Goal: Transaction & Acquisition: Purchase product/service

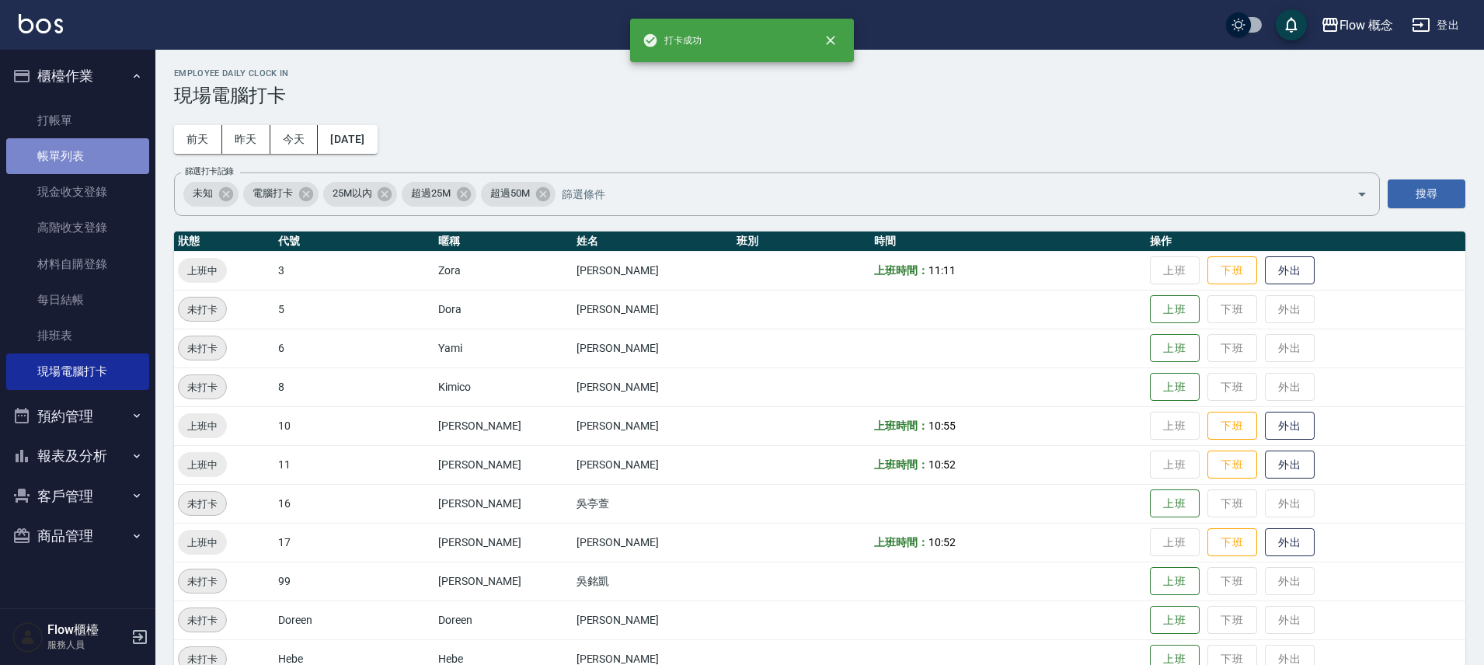
click at [96, 145] on link "帳單列表" at bounding box center [77, 156] width 143 height 36
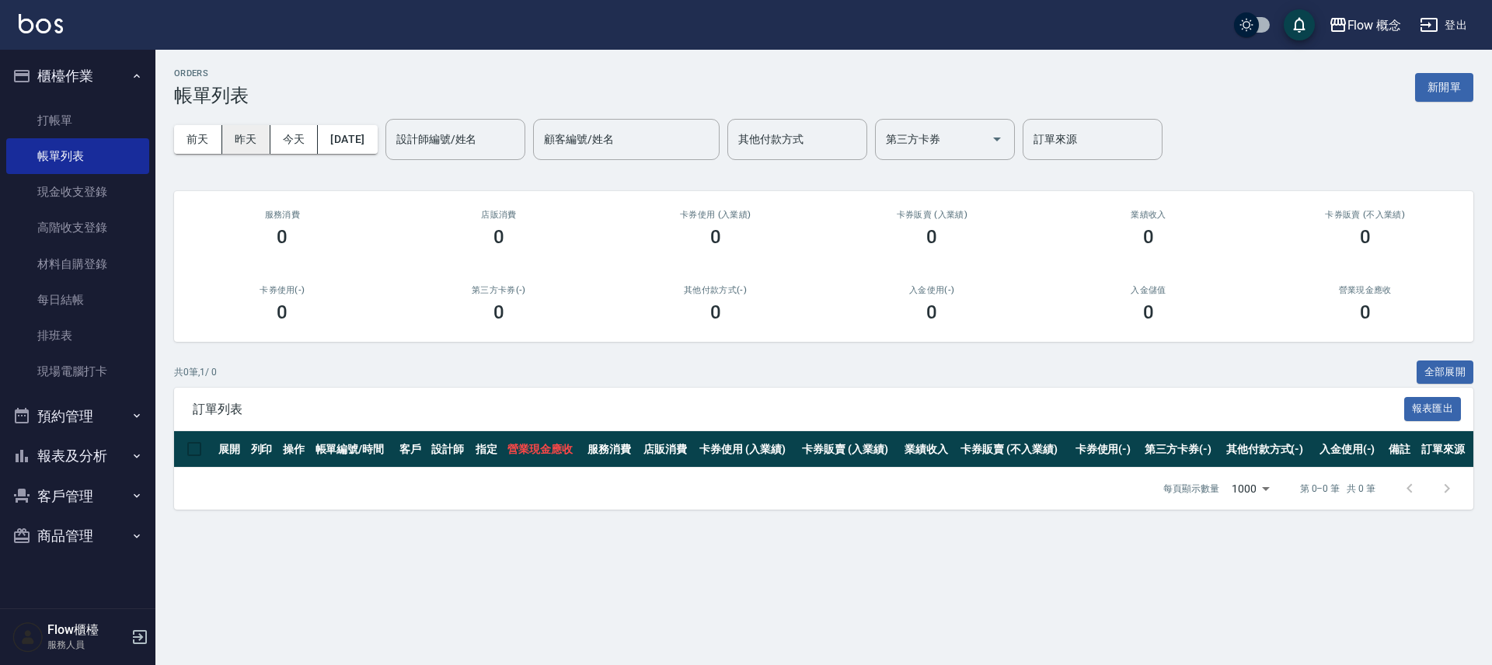
click at [250, 131] on button "昨天" at bounding box center [246, 139] width 48 height 29
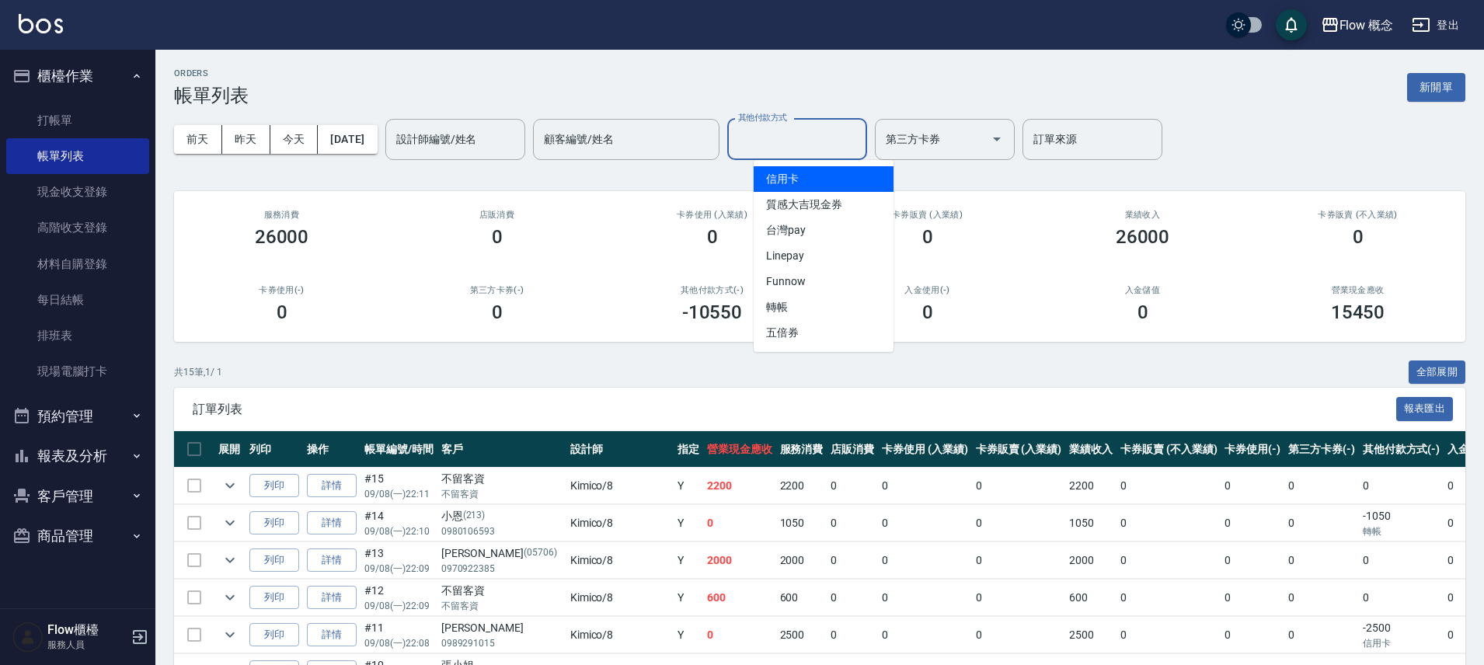
click at [828, 138] on input "其他付款方式" at bounding box center [797, 139] width 126 height 27
click at [815, 172] on span "信用卡" at bounding box center [824, 179] width 140 height 26
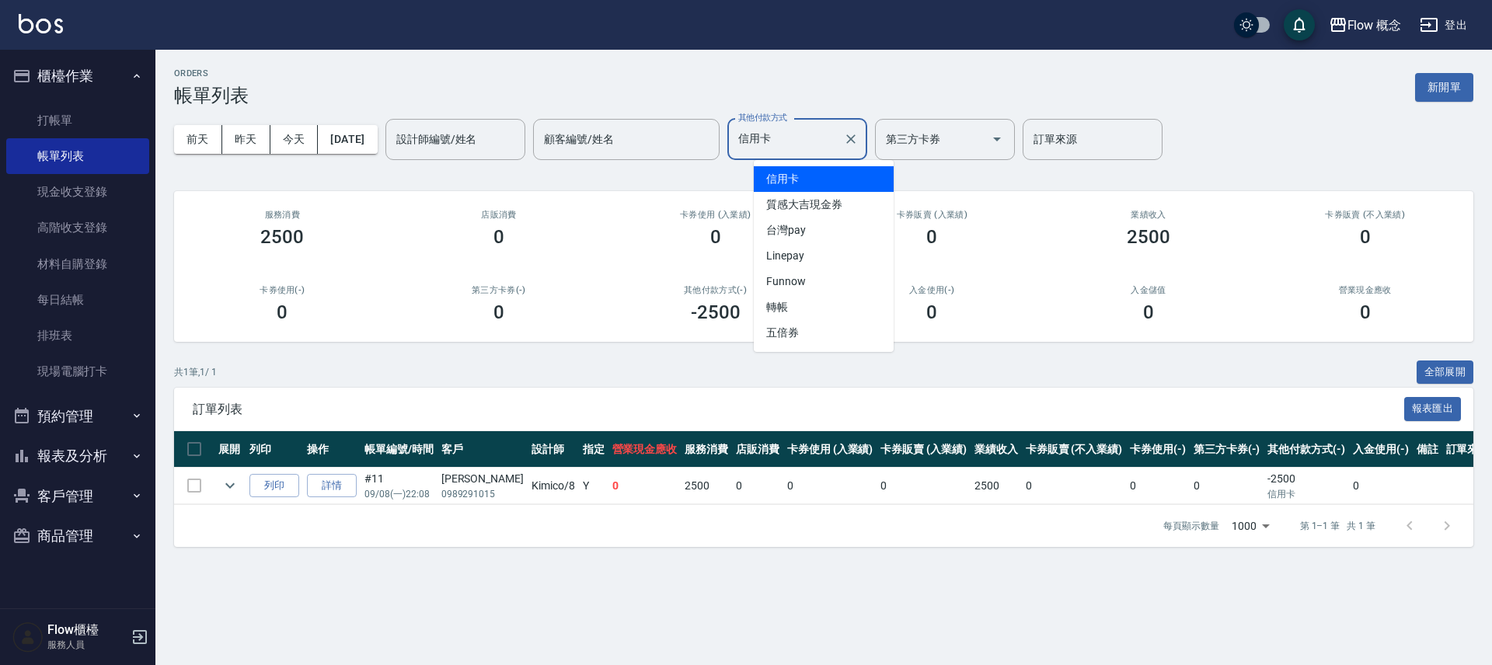
click at [816, 149] on input "信用卡" at bounding box center [785, 139] width 103 height 27
click at [830, 240] on span "台灣pay" at bounding box center [824, 231] width 140 height 26
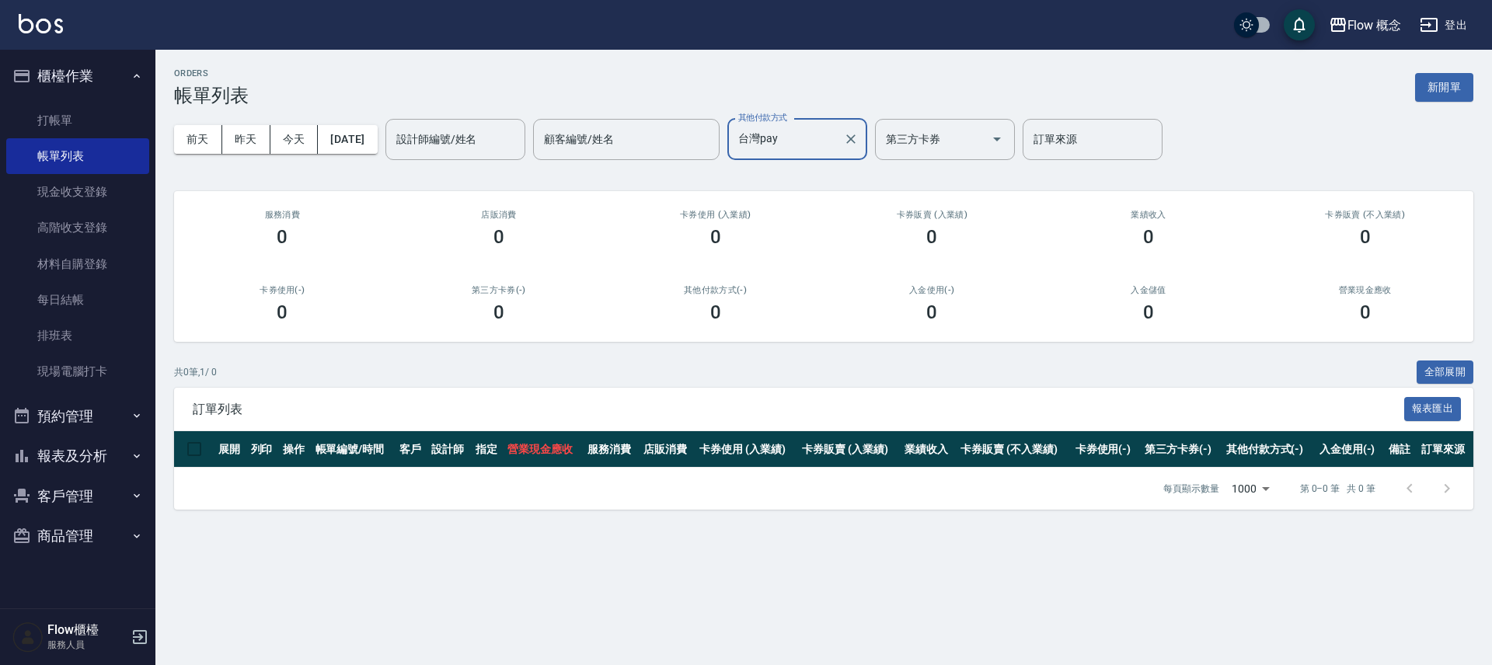
click at [774, 142] on input "台灣pay" at bounding box center [785, 139] width 103 height 27
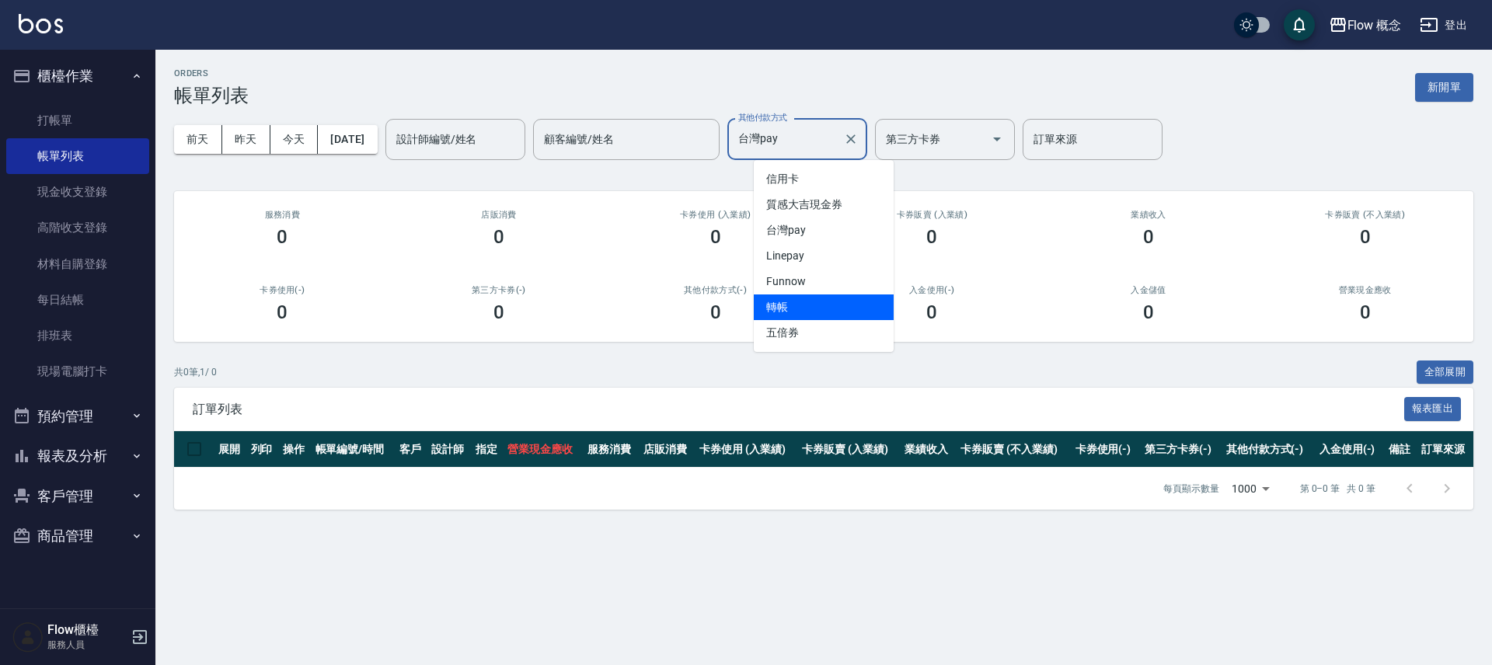
click at [816, 296] on span "轉帳" at bounding box center [824, 307] width 140 height 26
type input "轉帳"
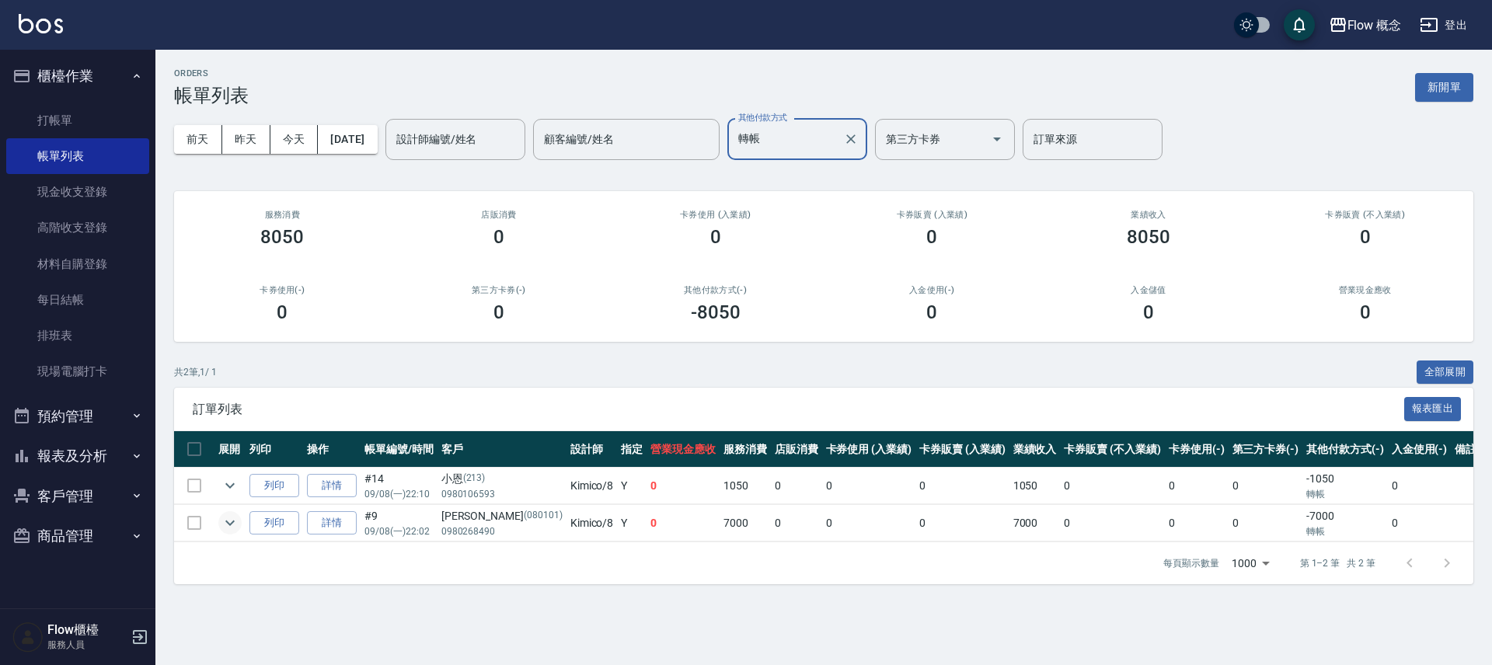
click at [222, 520] on icon "expand row" at bounding box center [230, 523] width 19 height 19
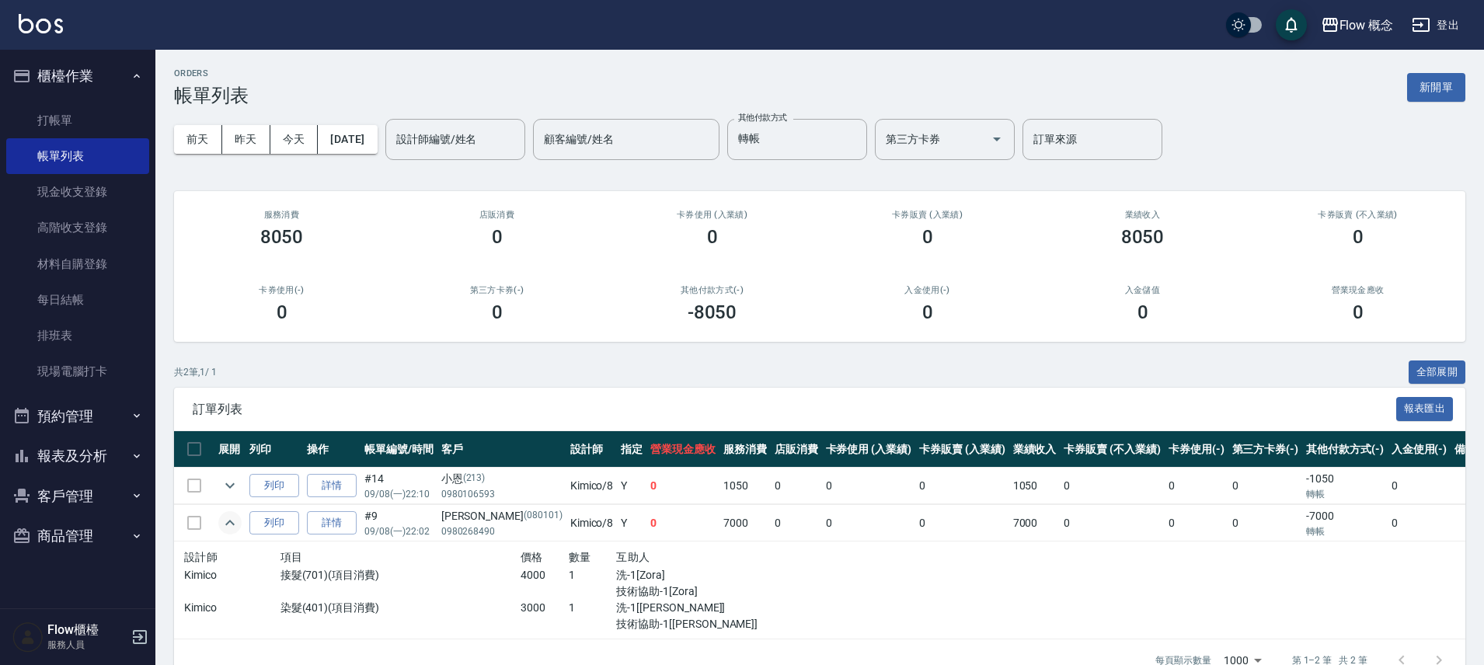
click at [222, 520] on icon "expand row" at bounding box center [230, 523] width 19 height 19
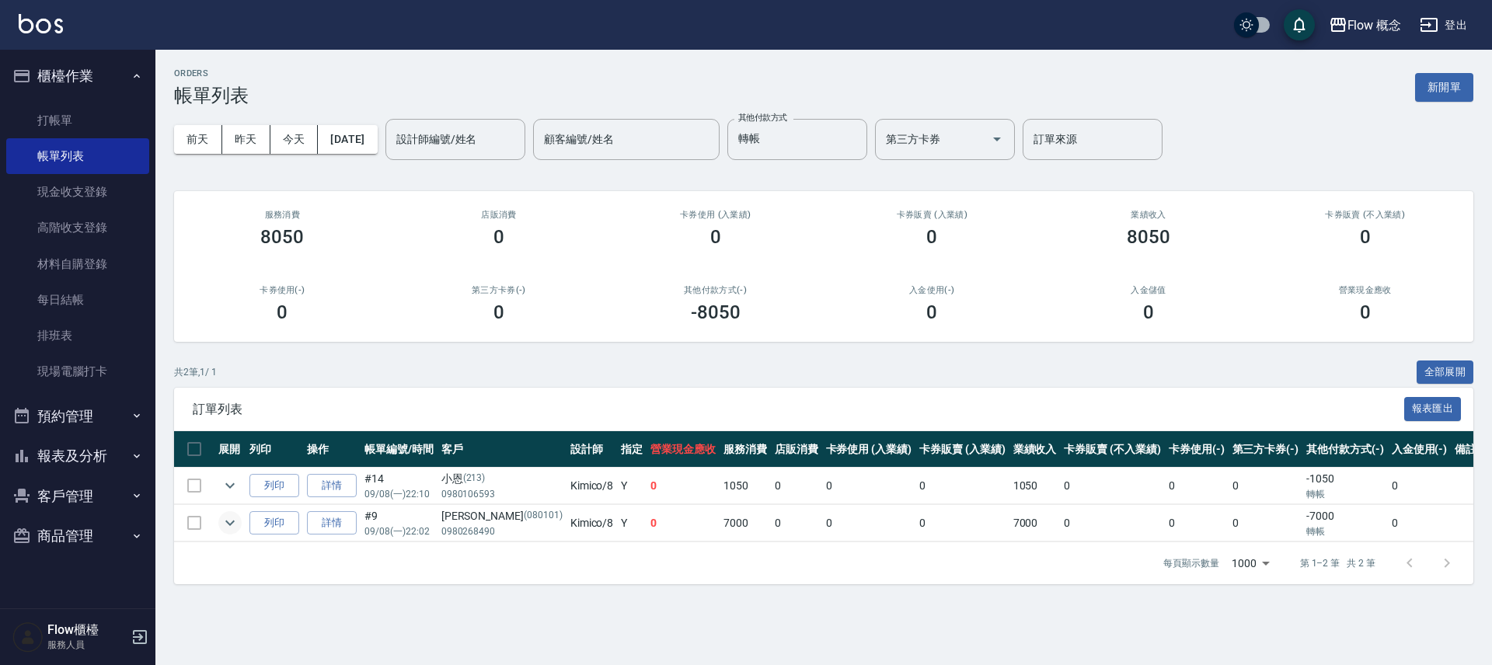
click at [91, 454] on button "報表及分析" at bounding box center [77, 456] width 143 height 40
click at [112, 185] on link "現金收支登錄" at bounding box center [77, 192] width 143 height 36
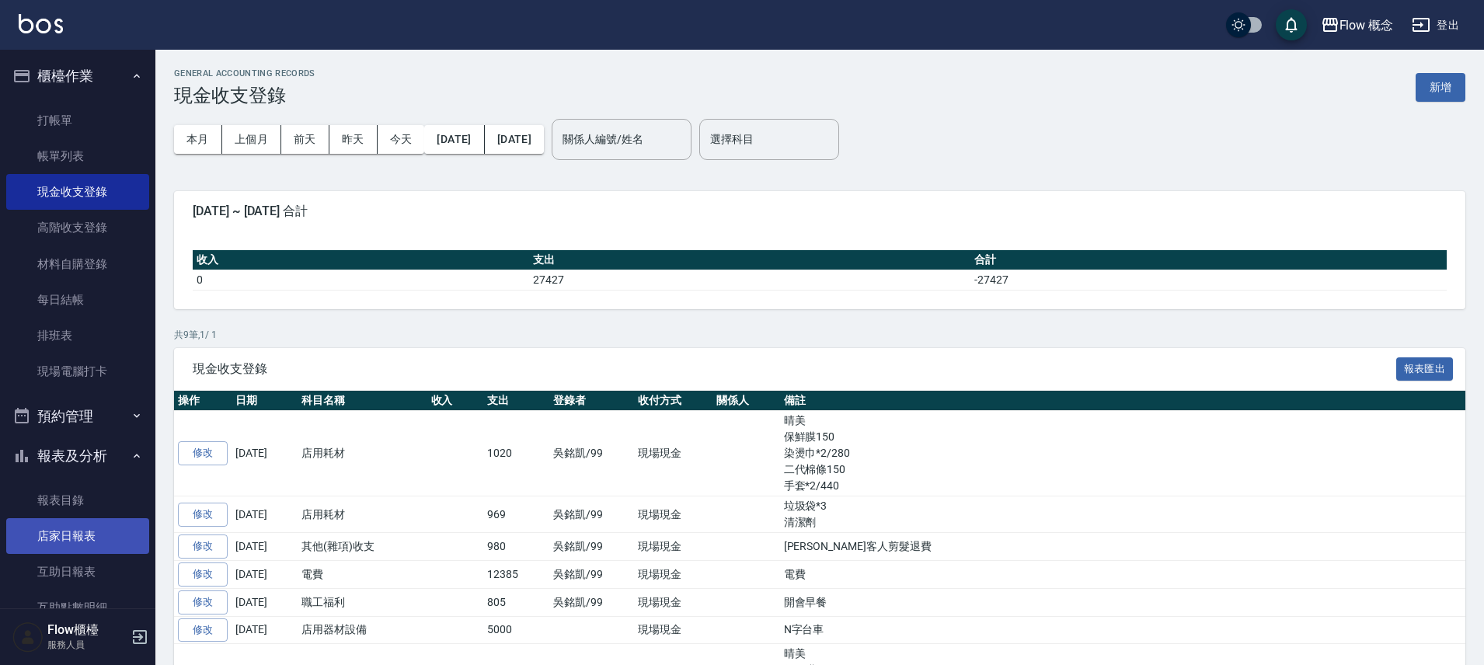
click at [100, 544] on link "店家日報表" at bounding box center [77, 536] width 143 height 36
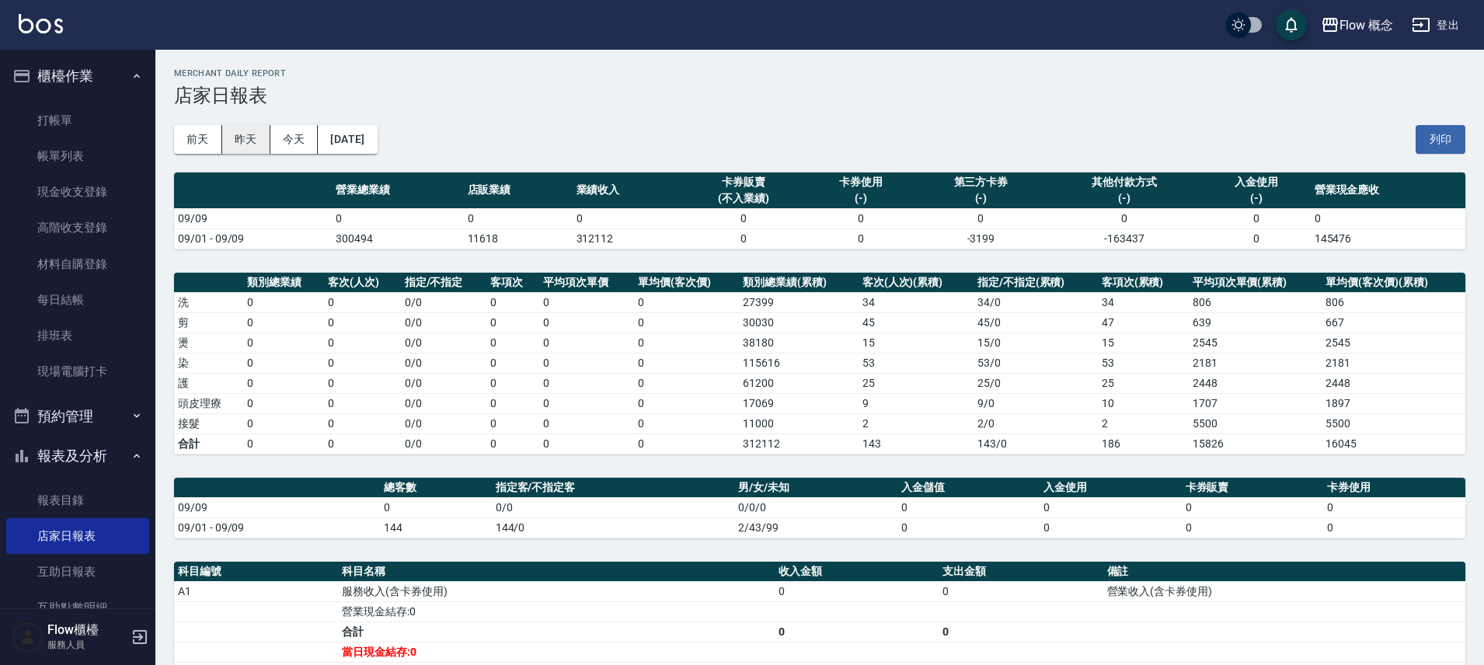
click at [248, 136] on button "昨天" at bounding box center [246, 139] width 48 height 29
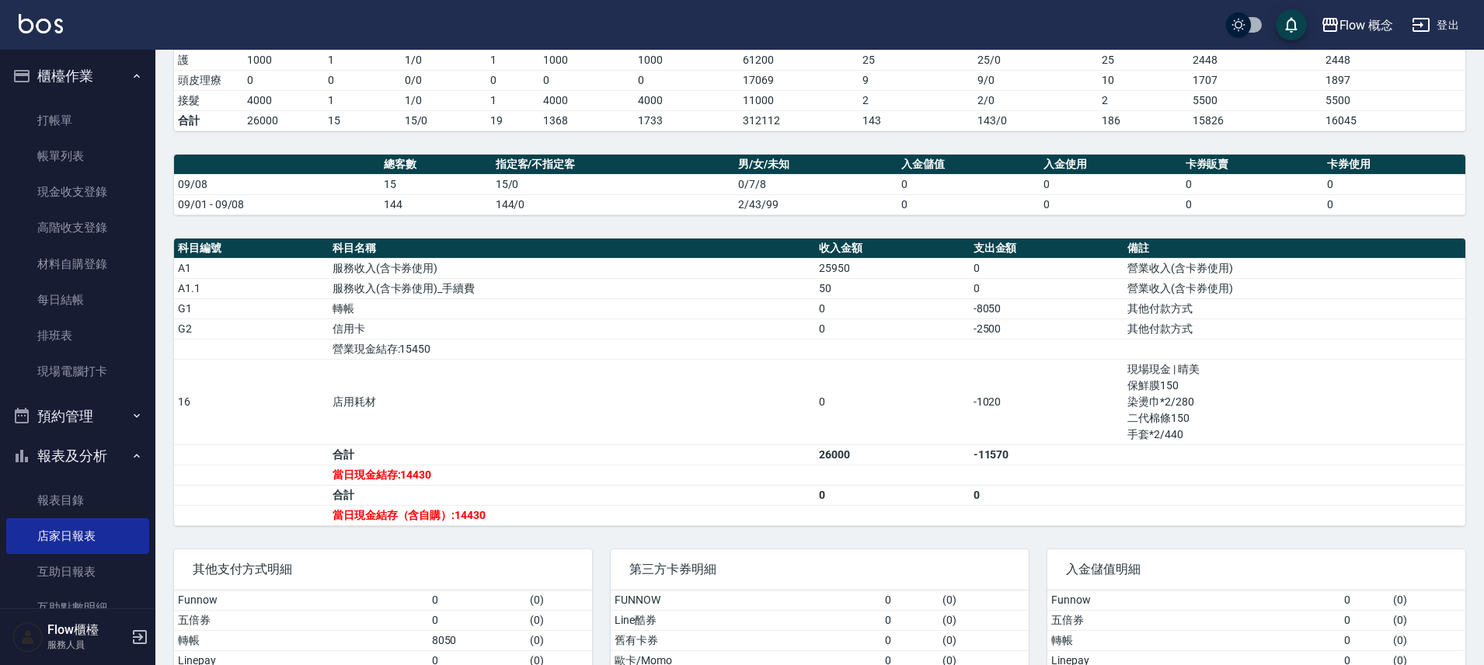
scroll to position [427, 0]
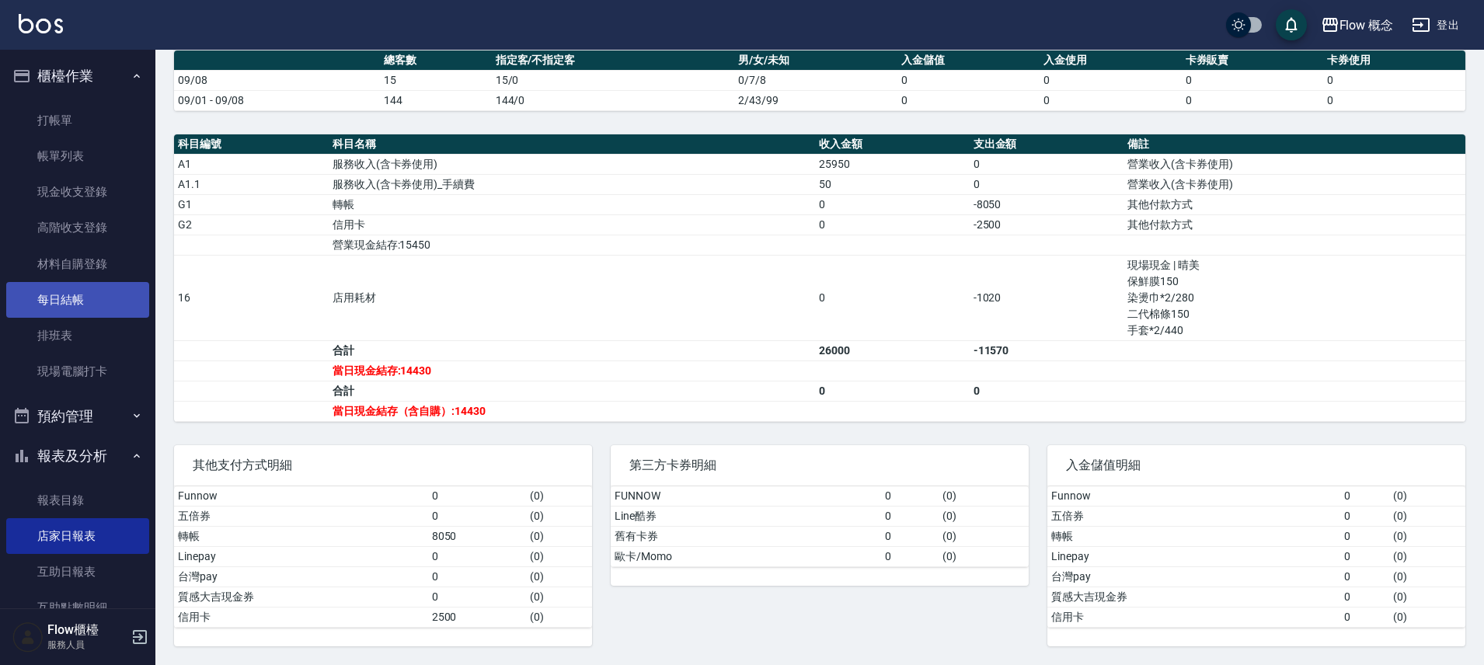
click at [82, 307] on link "每日結帳" at bounding box center [77, 300] width 143 height 36
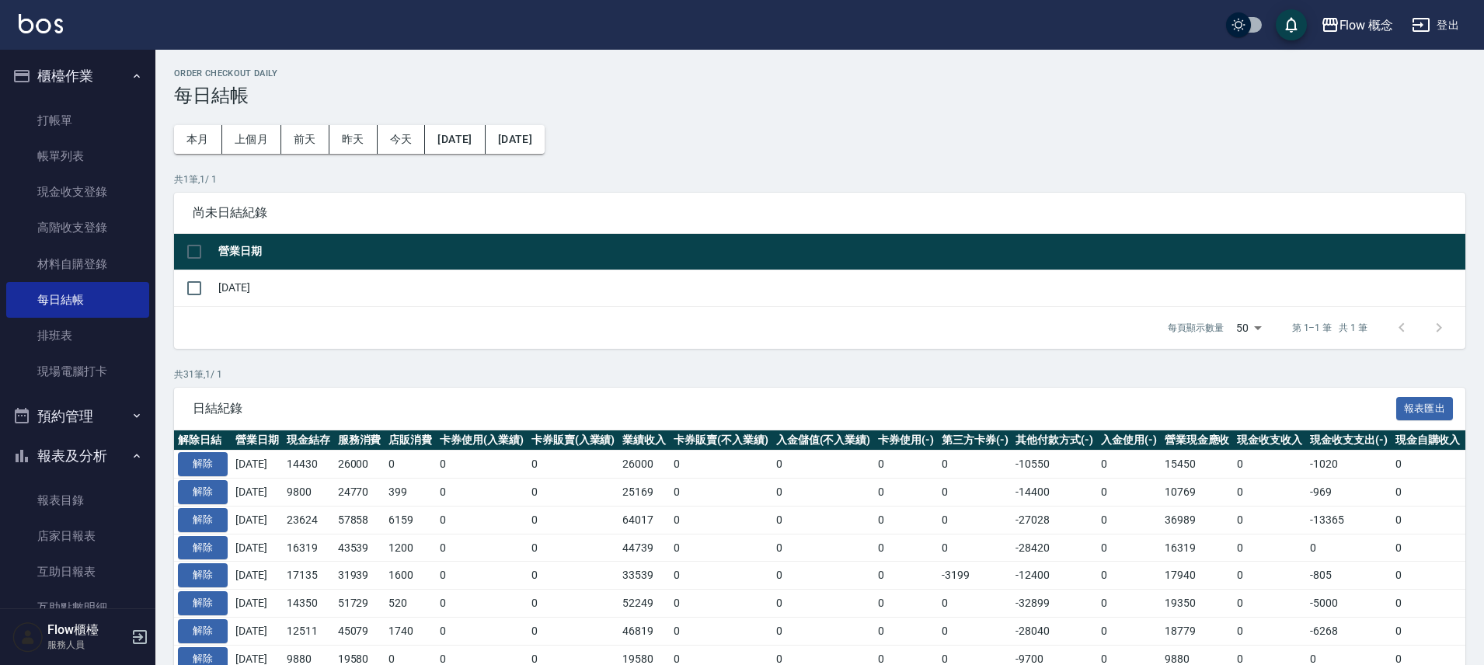
click at [103, 458] on button "報表及分析" at bounding box center [77, 456] width 143 height 40
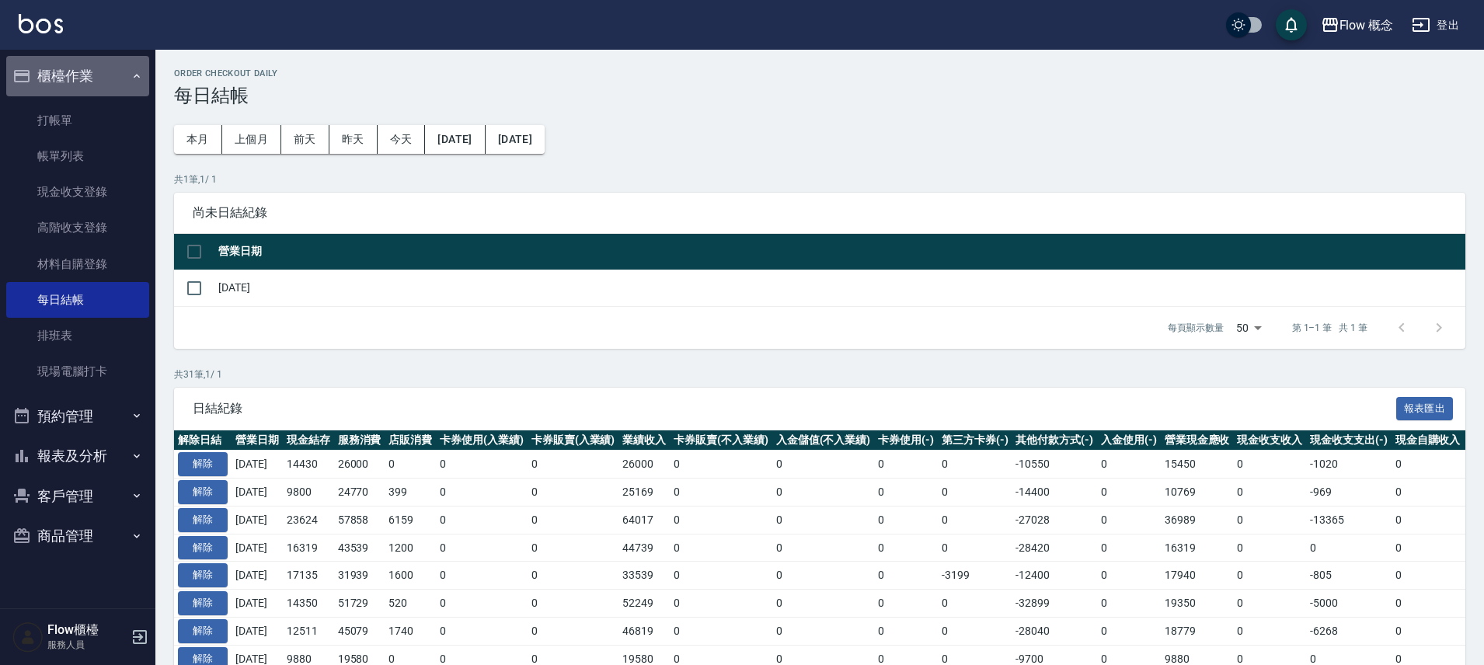
click at [124, 85] on button "櫃檯作業" at bounding box center [77, 76] width 143 height 40
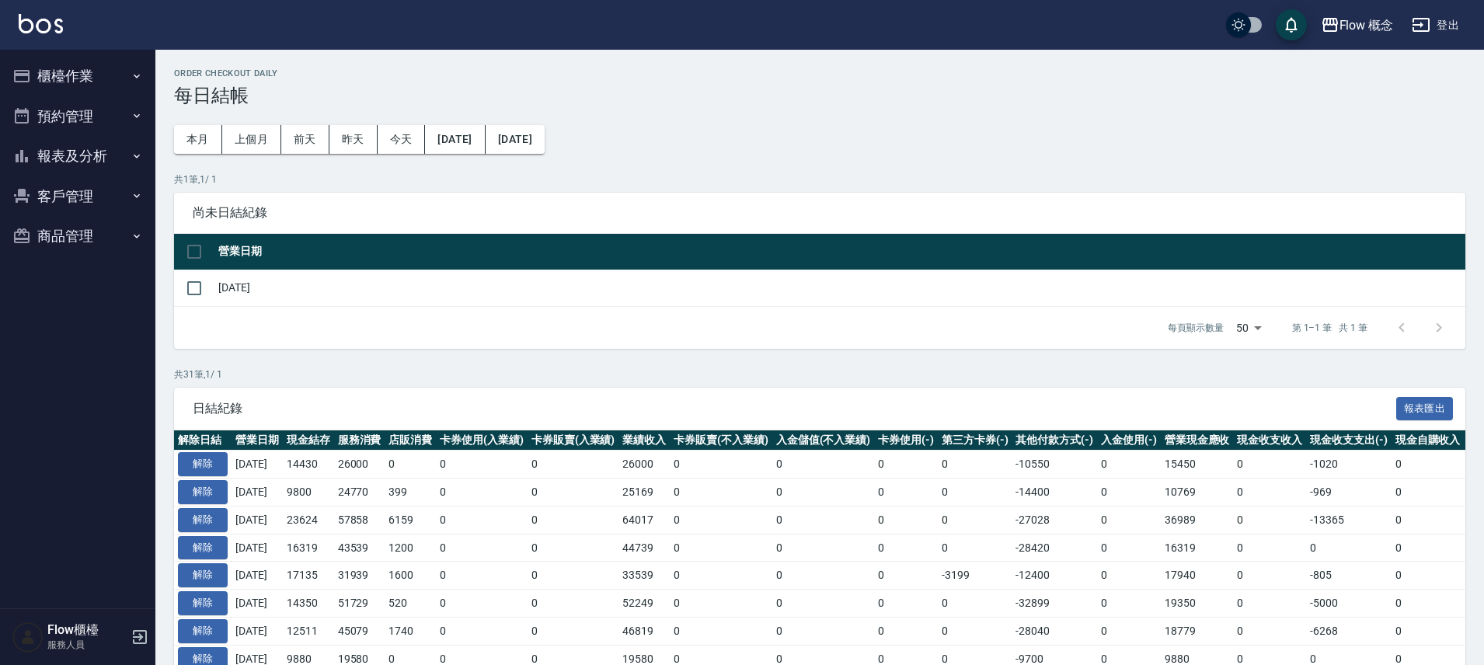
click at [86, 75] on button "櫃檯作業" at bounding box center [77, 76] width 143 height 40
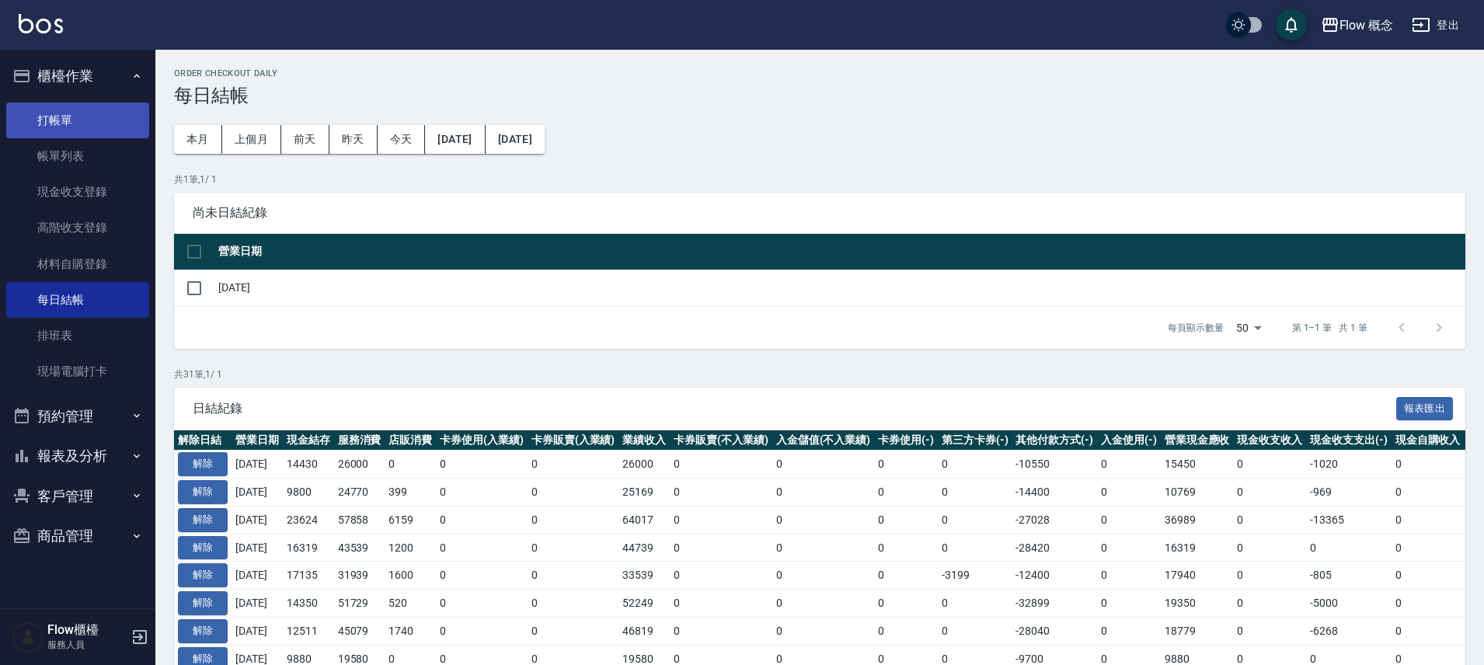
click at [81, 113] on link "打帳單" at bounding box center [77, 121] width 143 height 36
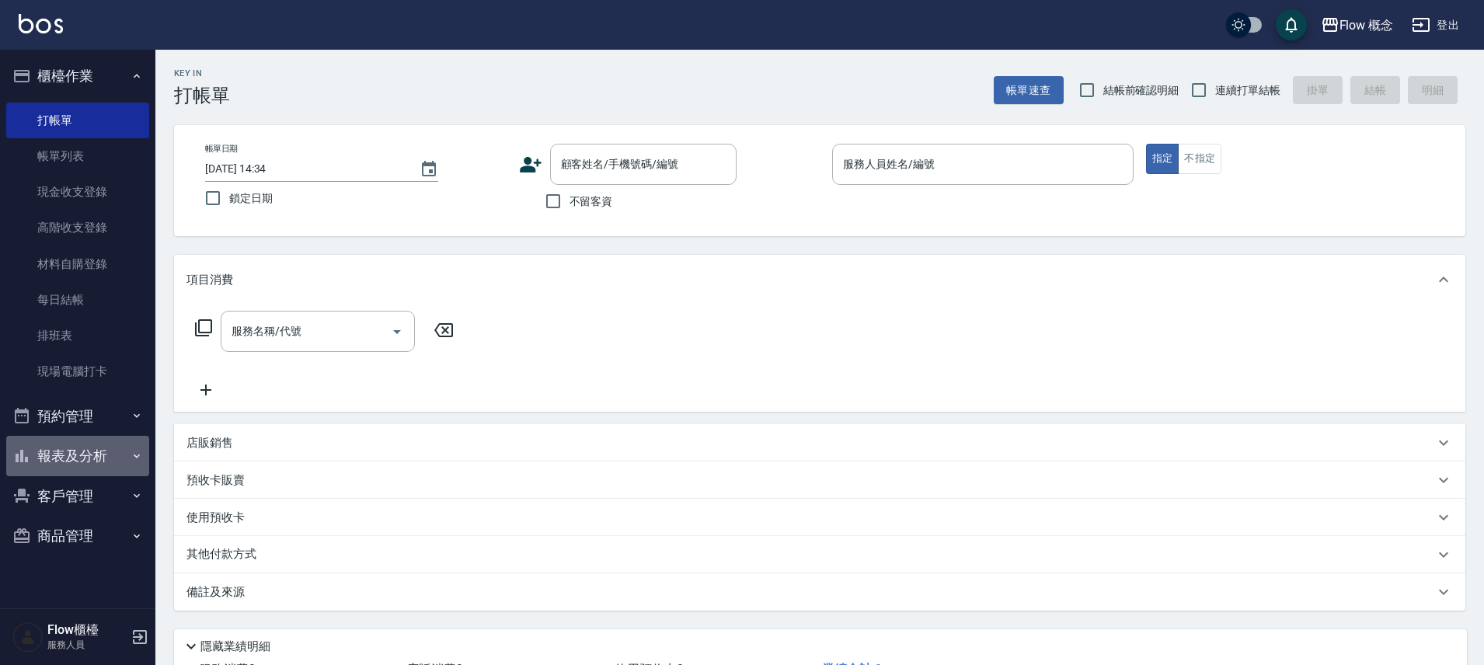
click at [97, 454] on button "報表及分析" at bounding box center [77, 456] width 143 height 40
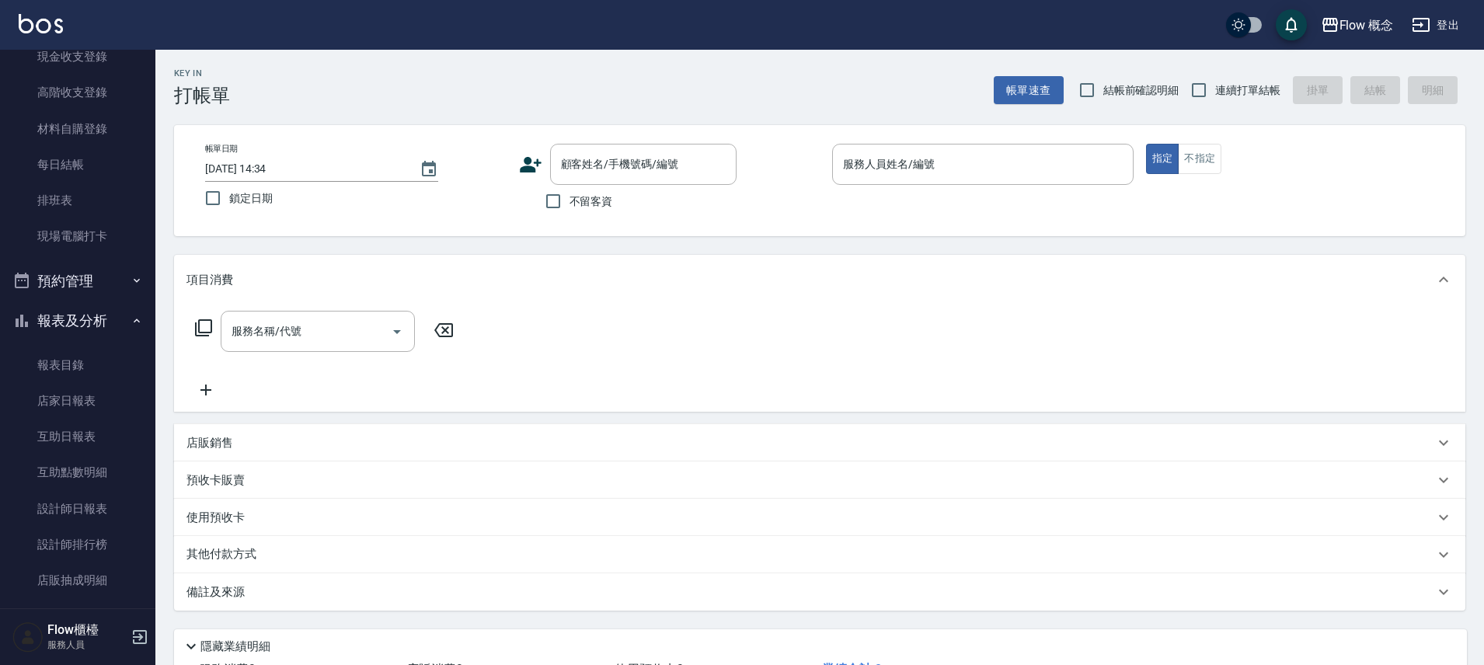
scroll to position [230, 0]
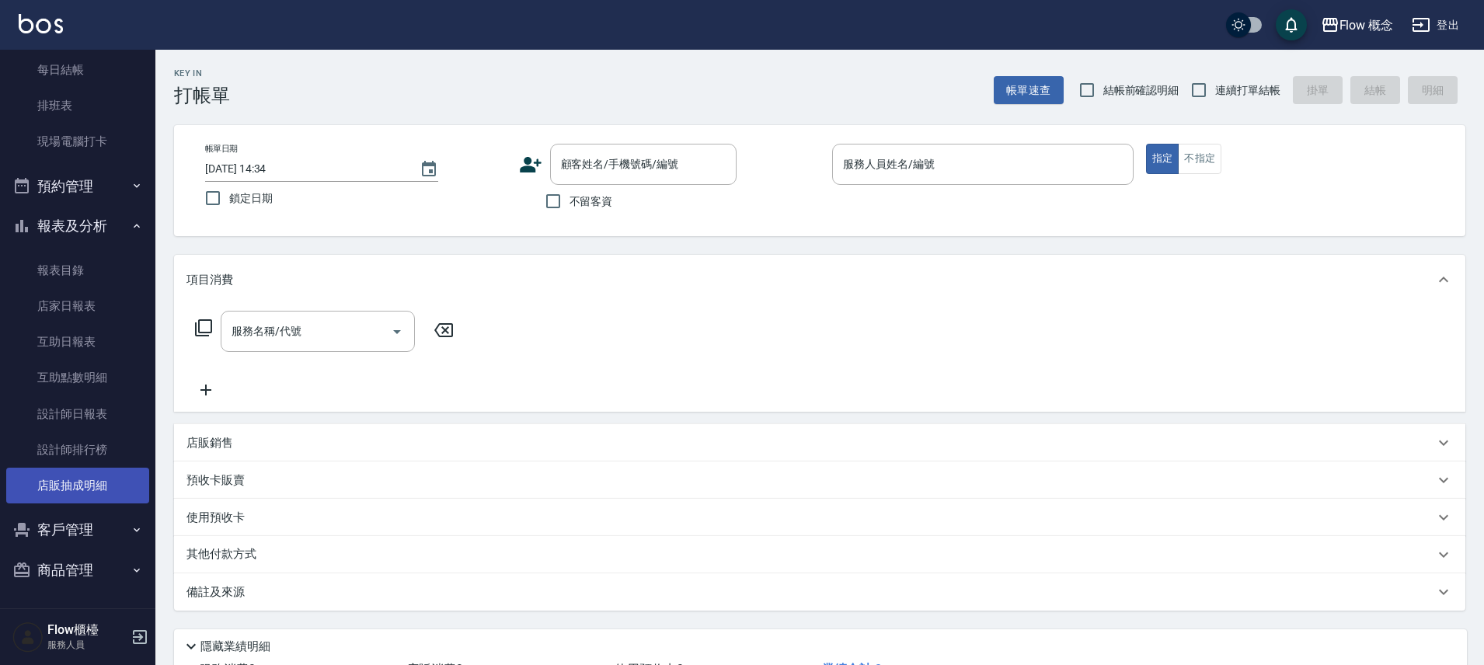
click at [88, 479] on link "店販抽成明細" at bounding box center [77, 486] width 143 height 36
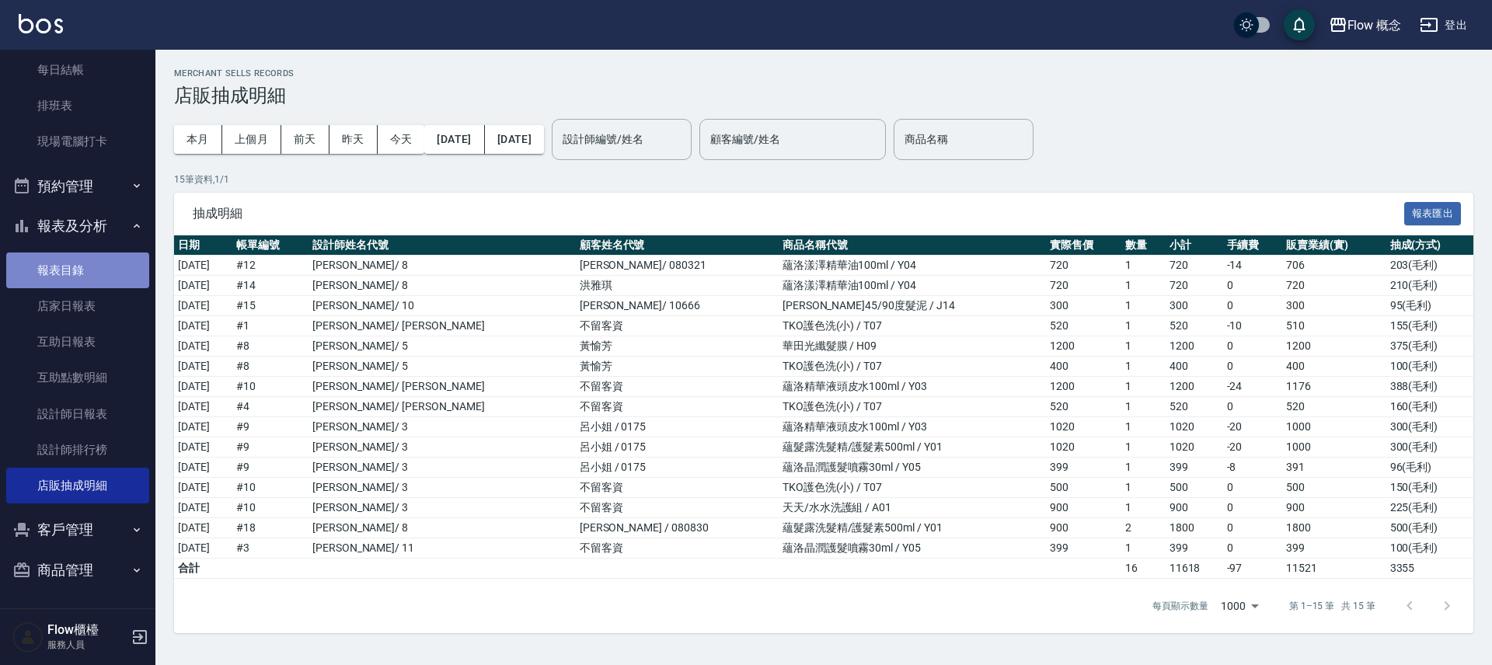
click at [107, 258] on link "報表目錄" at bounding box center [77, 270] width 143 height 36
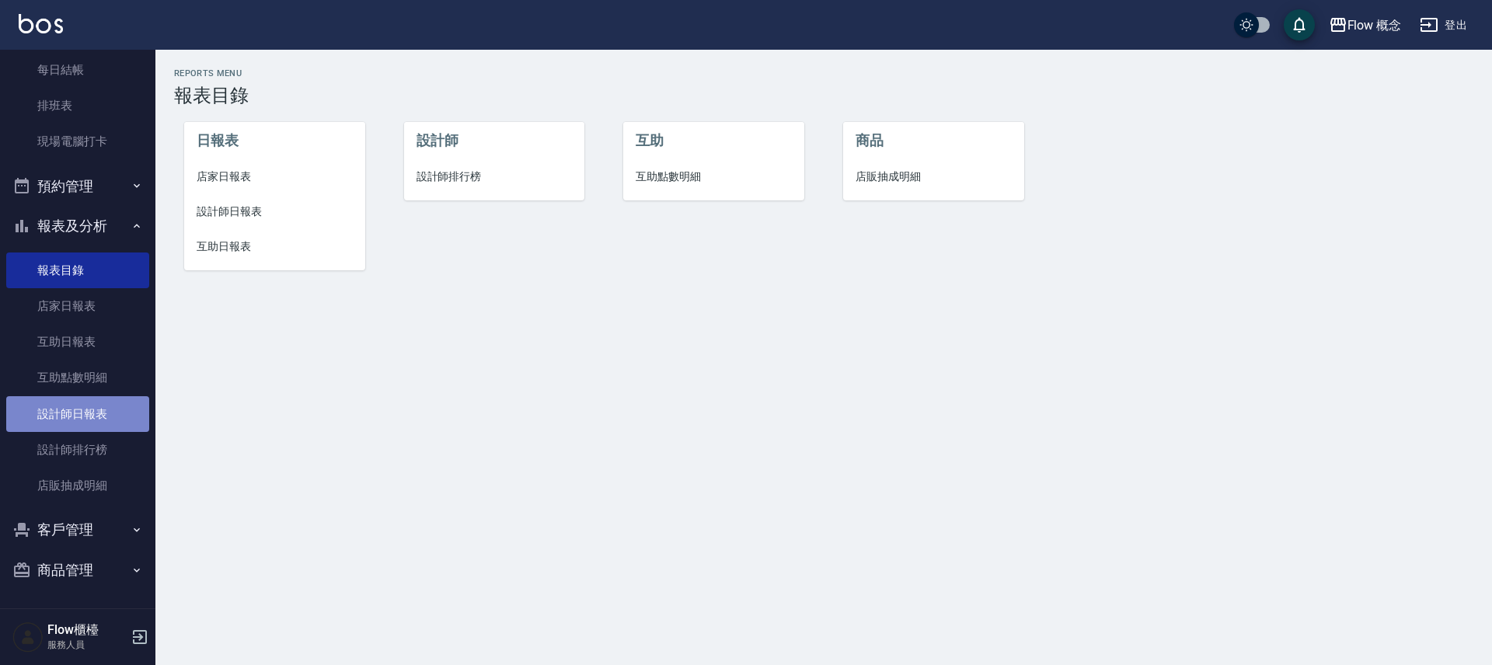
click at [82, 418] on link "設計師日報表" at bounding box center [77, 414] width 143 height 36
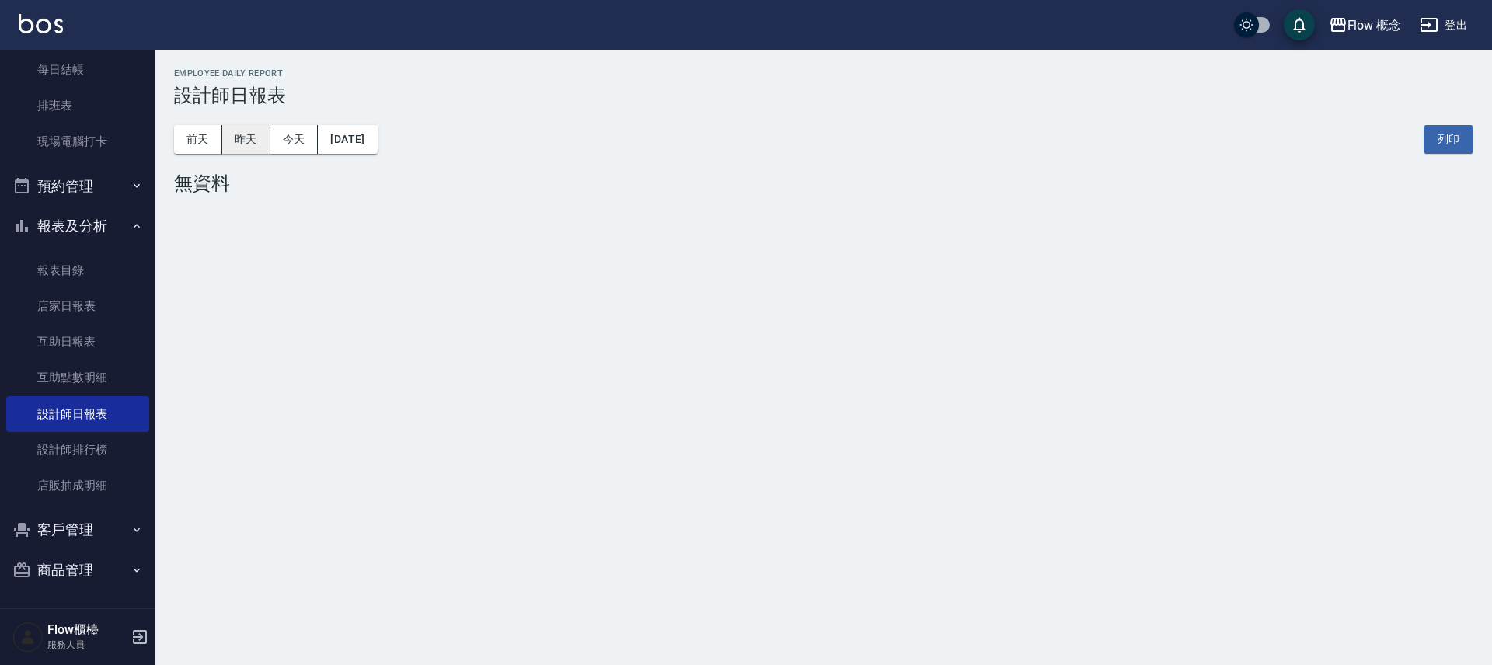
click at [256, 131] on button "昨天" at bounding box center [246, 139] width 48 height 29
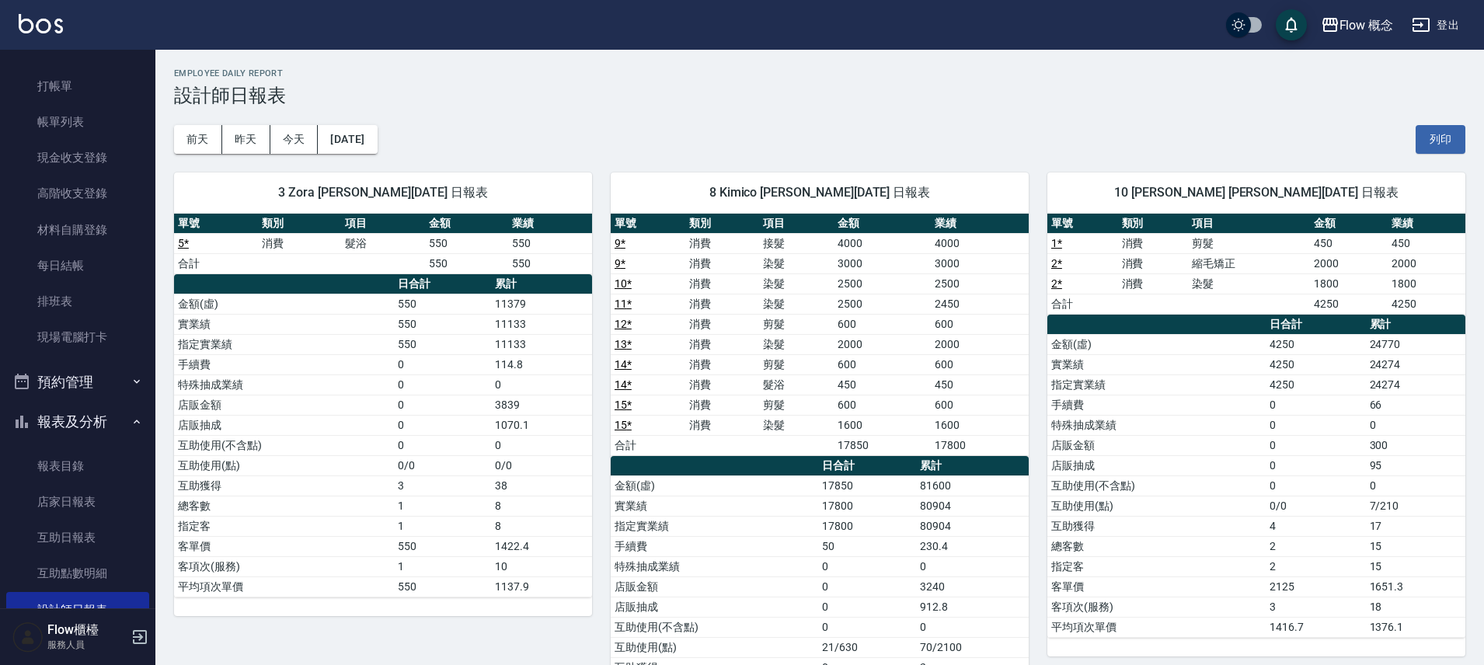
scroll to position [33, 0]
click at [71, 95] on link "打帳單" at bounding box center [77, 87] width 143 height 36
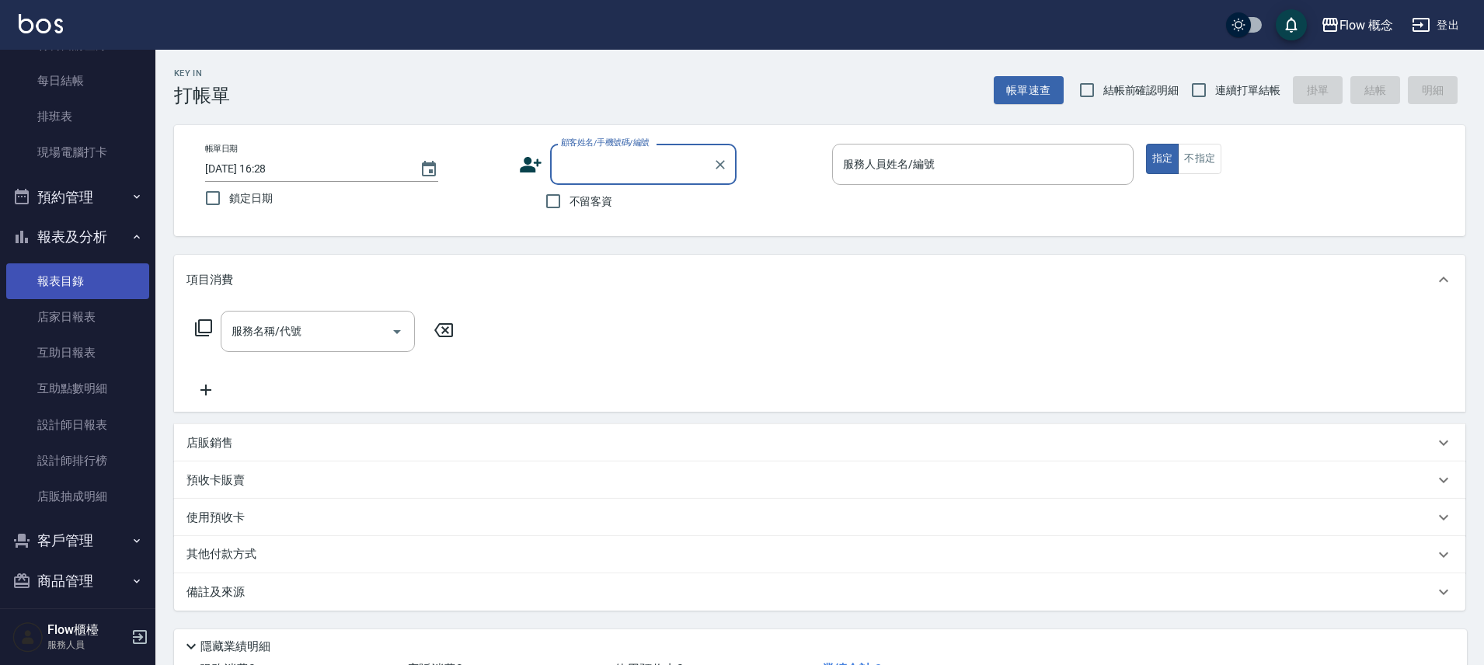
scroll to position [230, 0]
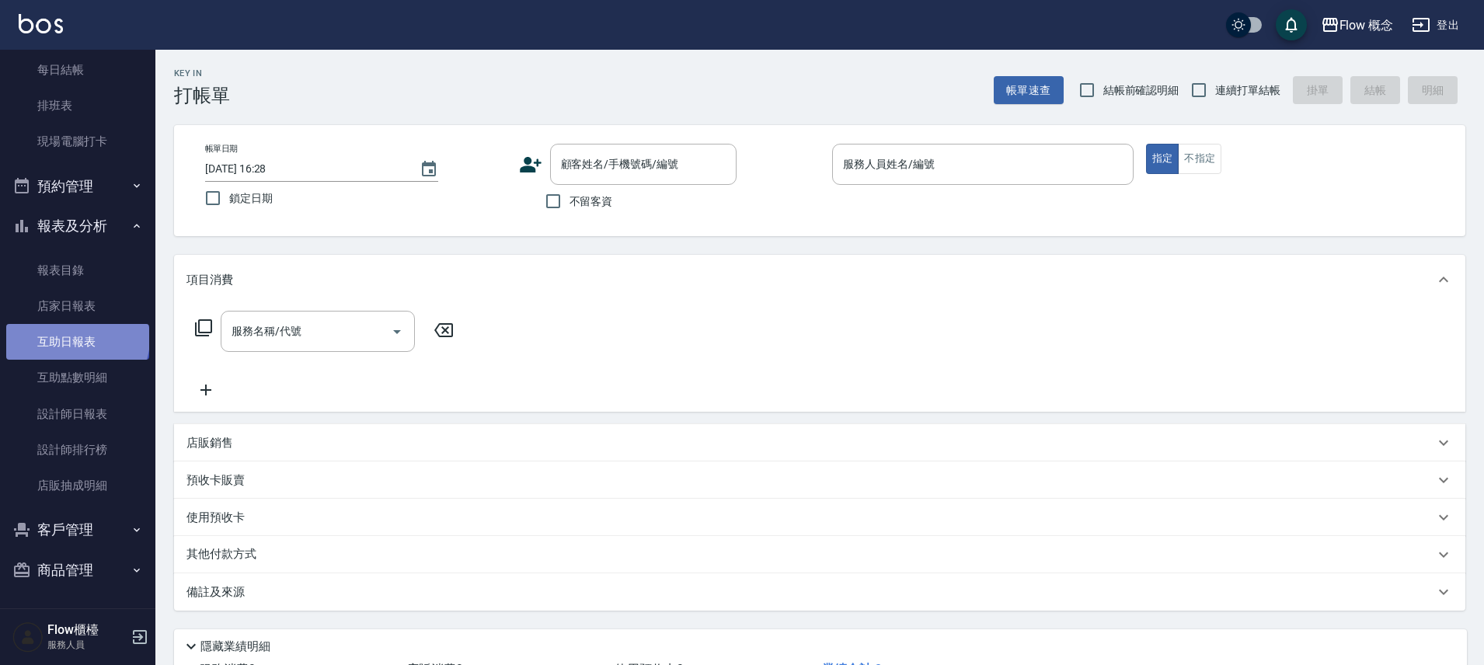
click at [76, 339] on link "互助日報表" at bounding box center [77, 342] width 143 height 36
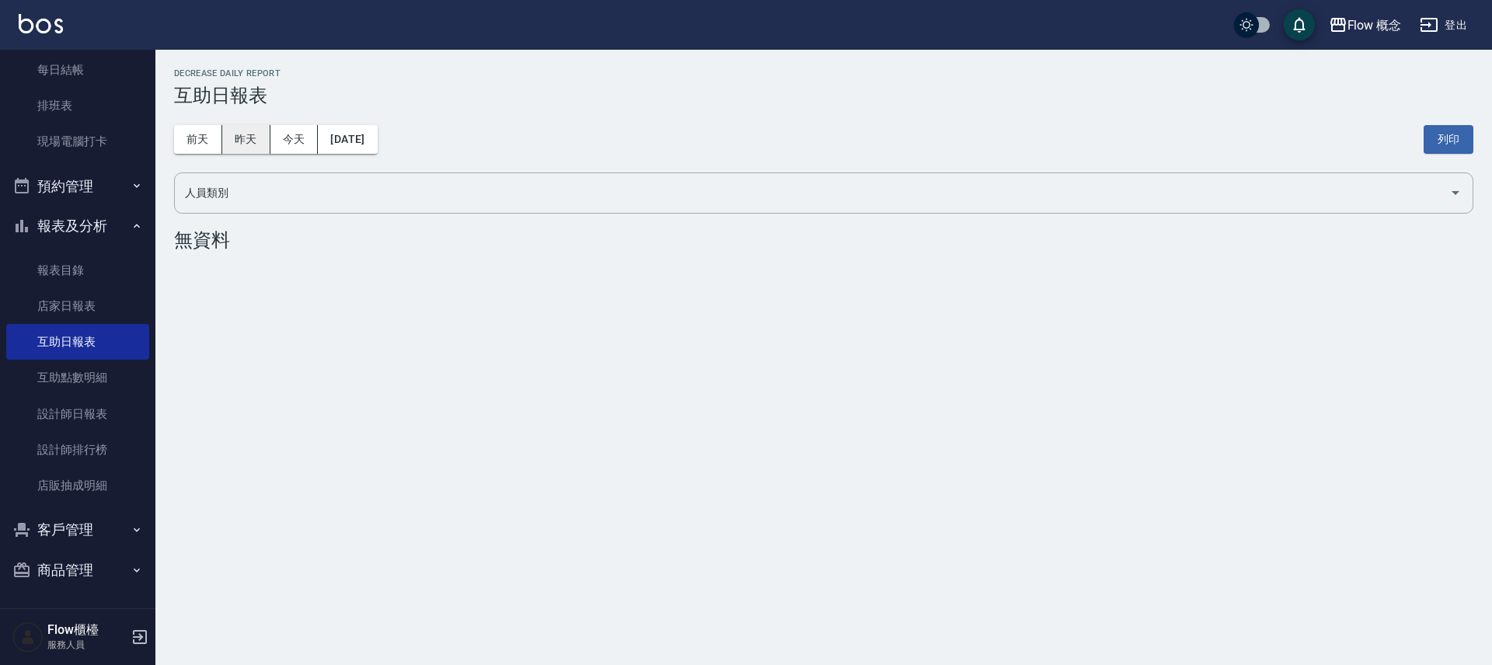
click at [241, 144] on button "昨天" at bounding box center [246, 139] width 48 height 29
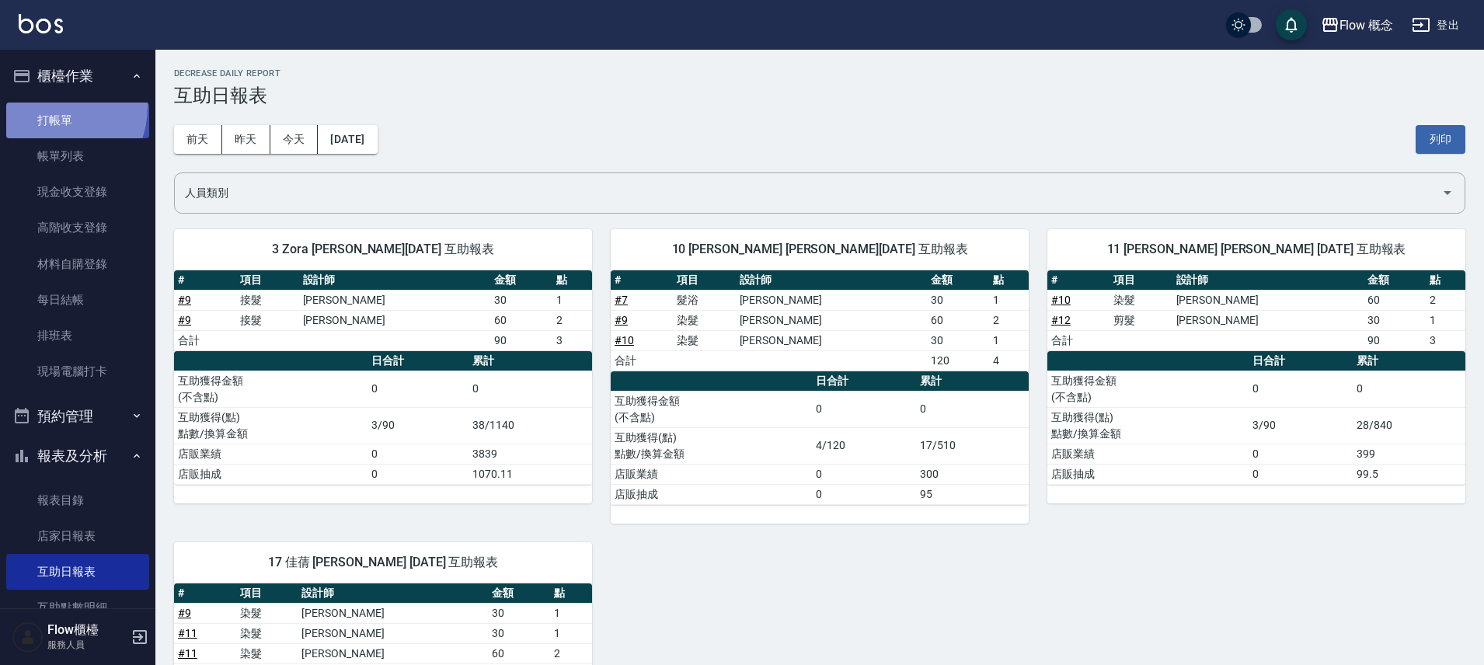
click at [47, 106] on link "打帳單" at bounding box center [77, 121] width 143 height 36
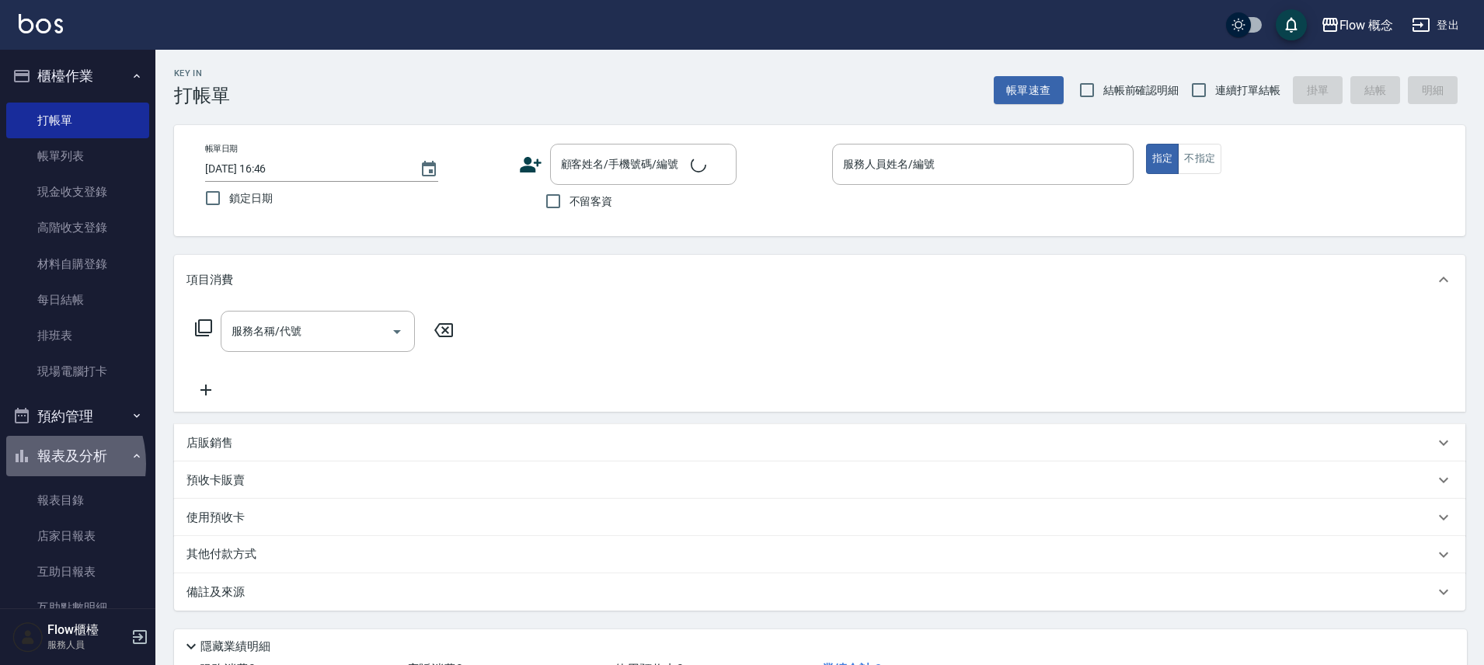
click at [35, 464] on button "報表及分析" at bounding box center [77, 456] width 143 height 40
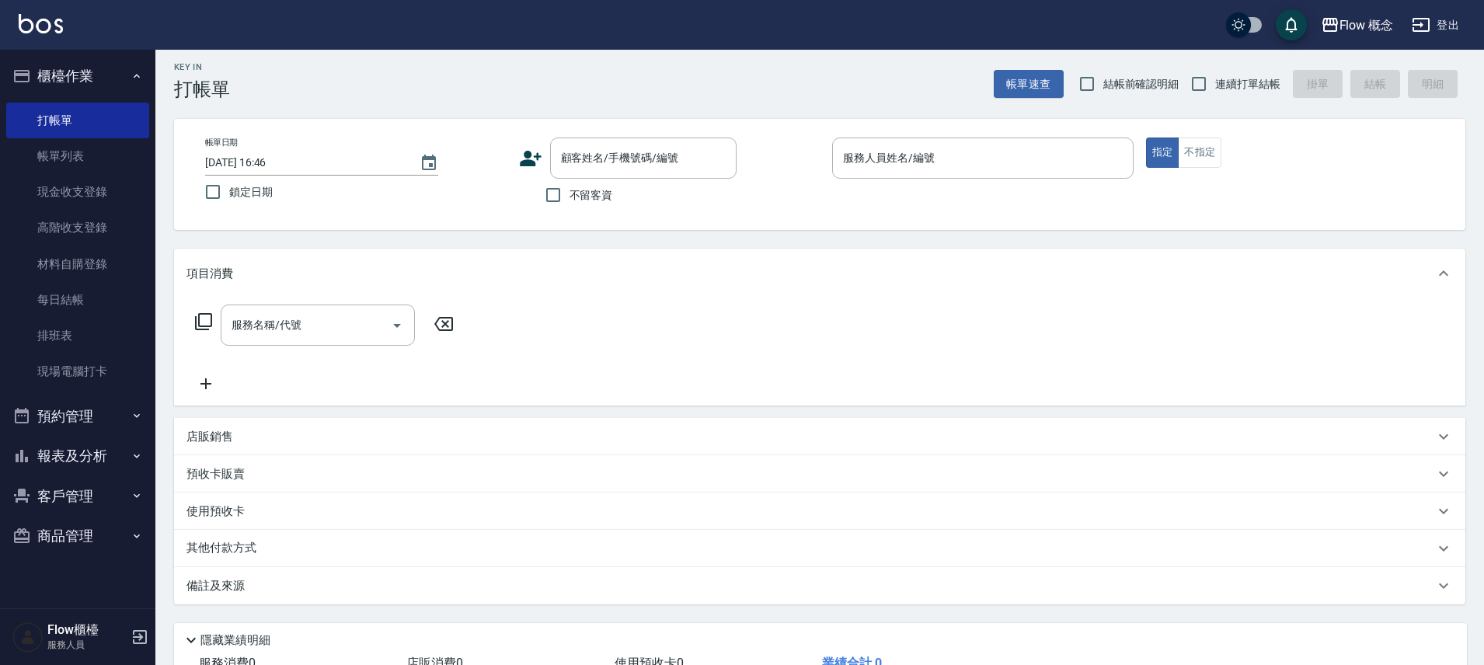
scroll to position [18, 0]
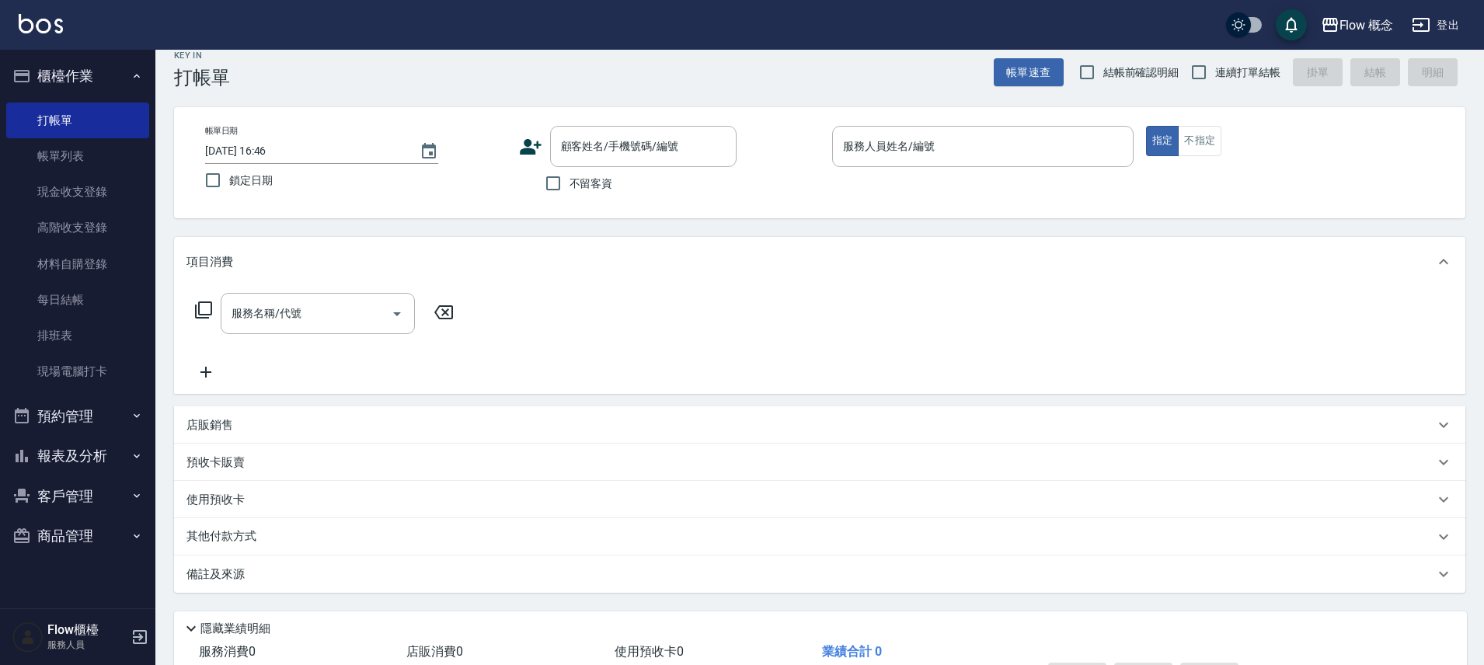
click at [94, 458] on button "報表及分析" at bounding box center [77, 456] width 143 height 40
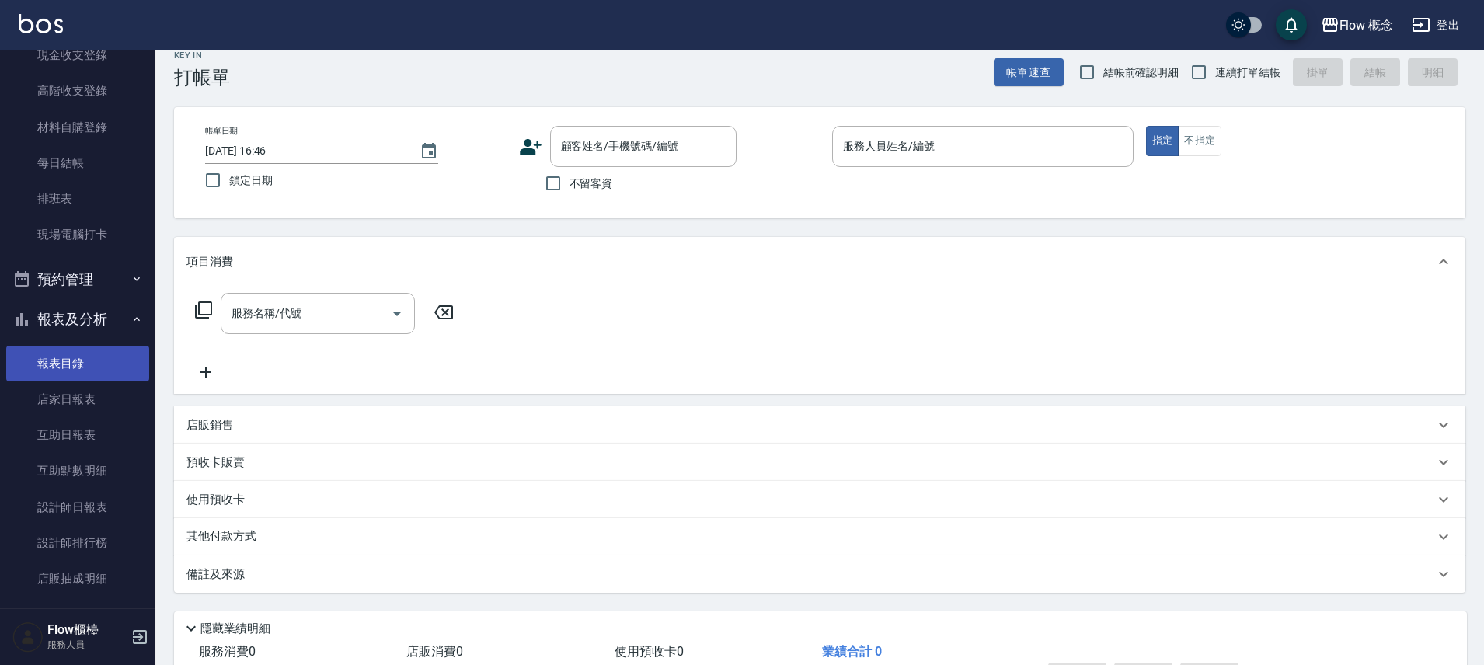
scroll to position [140, 0]
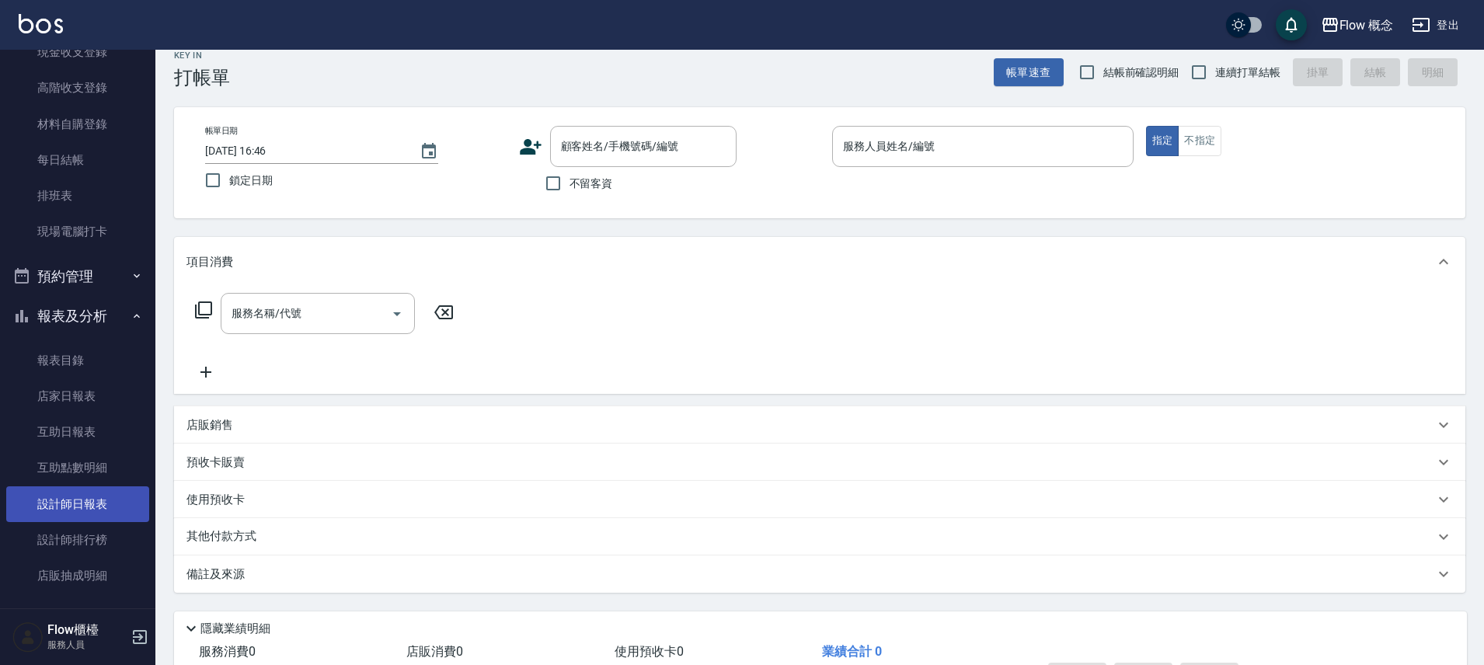
click at [91, 496] on link "設計師日報表" at bounding box center [77, 504] width 143 height 36
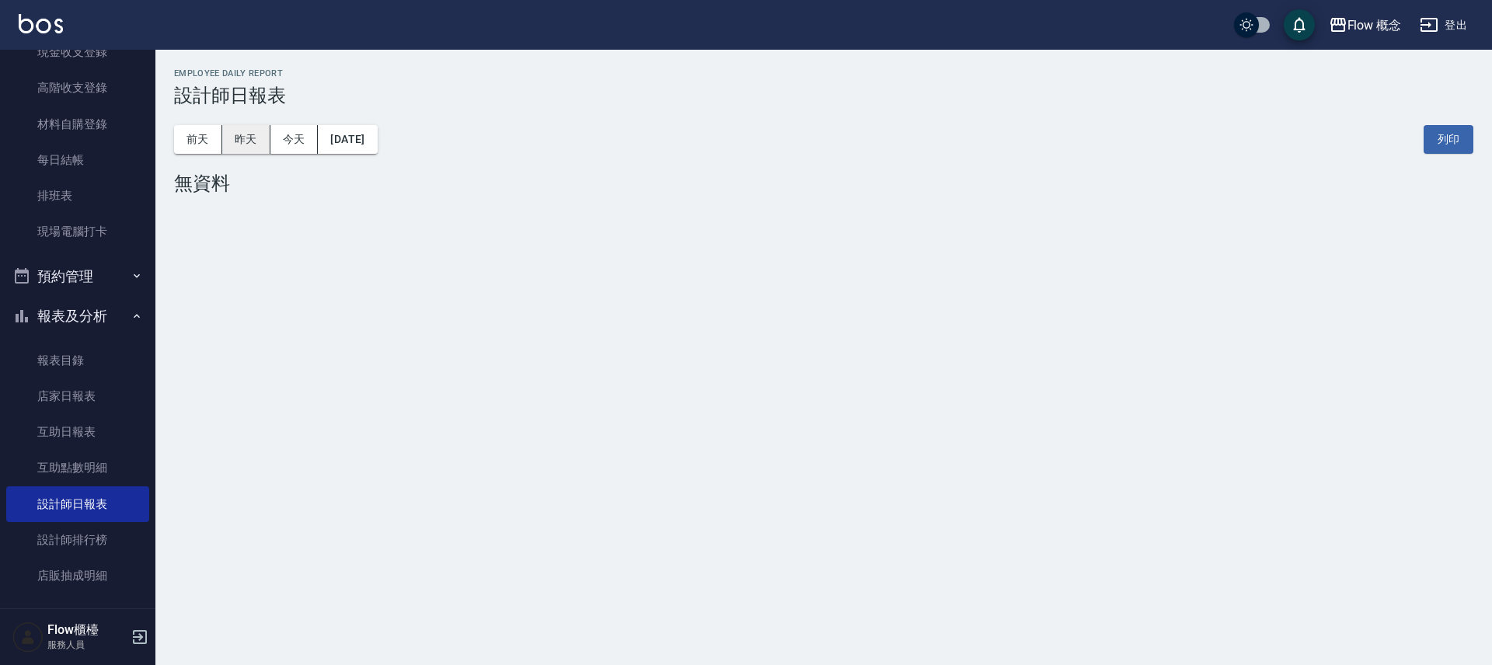
click at [255, 148] on button "昨天" at bounding box center [246, 139] width 48 height 29
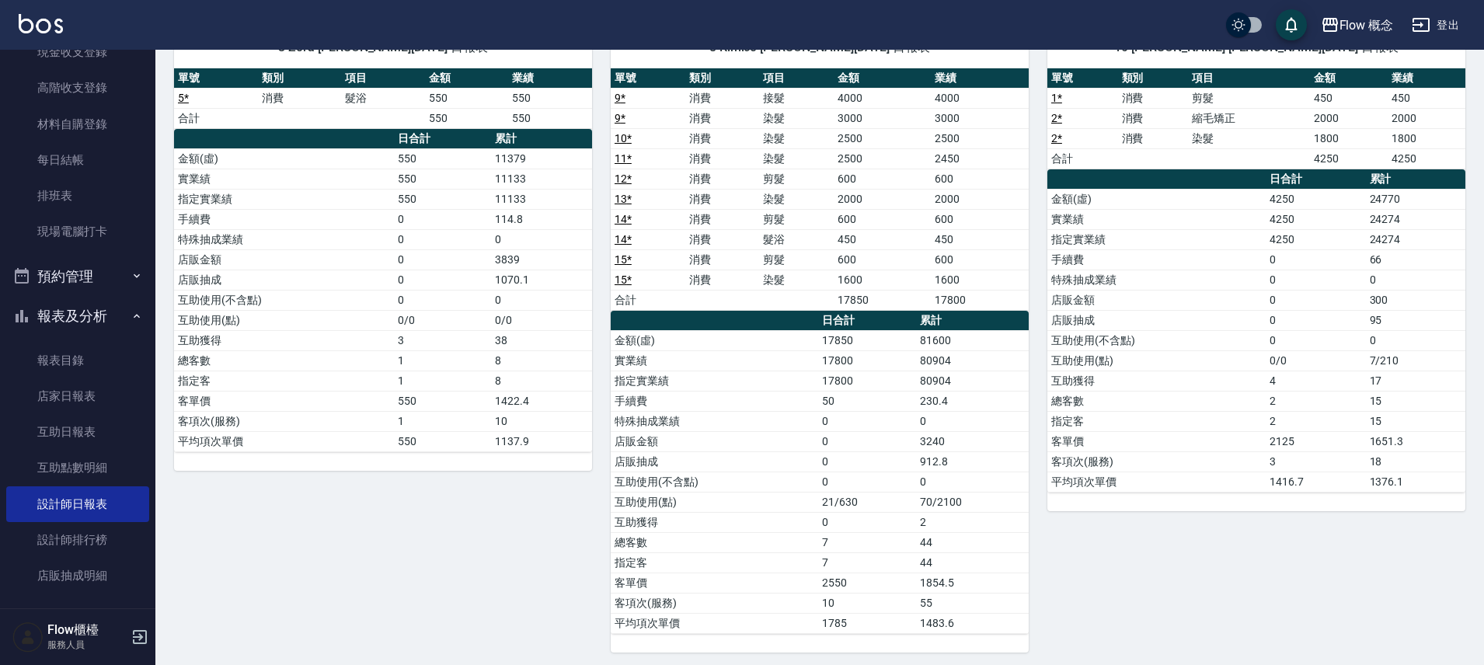
scroll to position [50, 0]
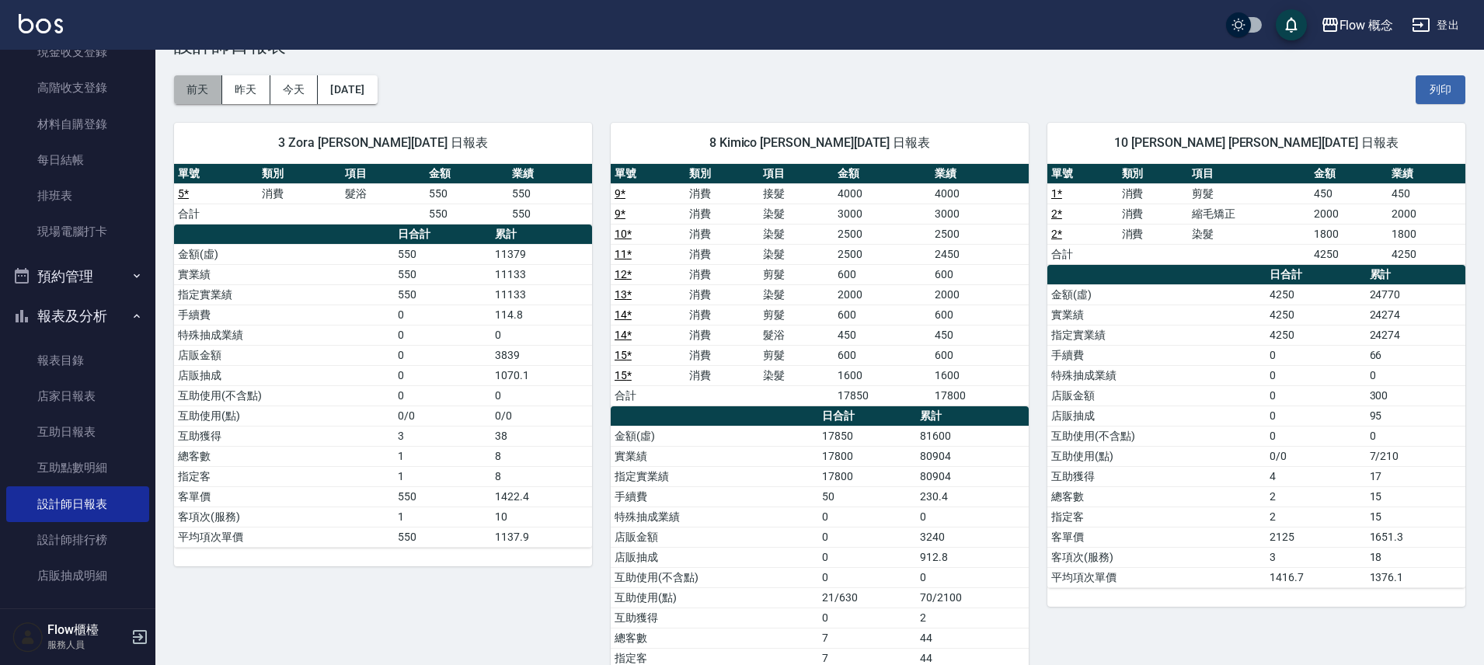
click at [194, 102] on button "前天" at bounding box center [198, 89] width 48 height 29
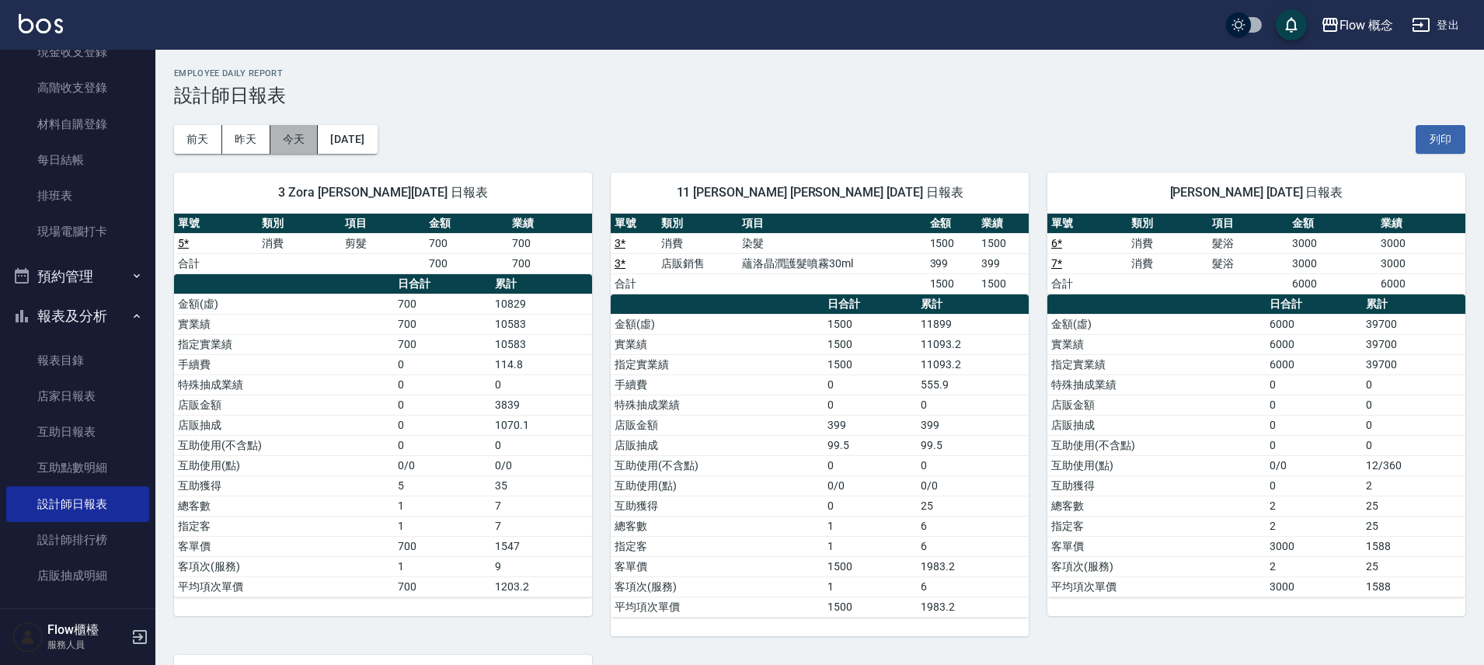
click at [295, 147] on button "今天" at bounding box center [294, 139] width 48 height 29
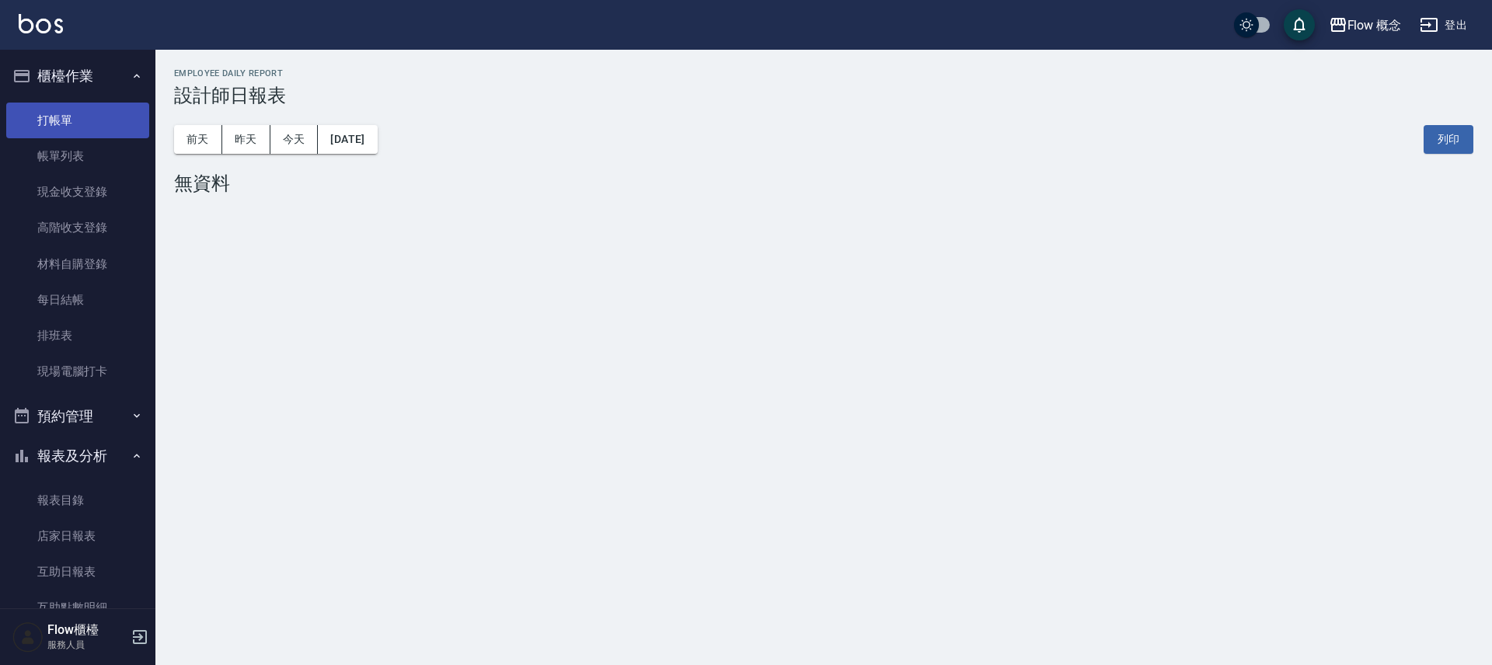
click at [51, 119] on link "打帳單" at bounding box center [77, 121] width 143 height 36
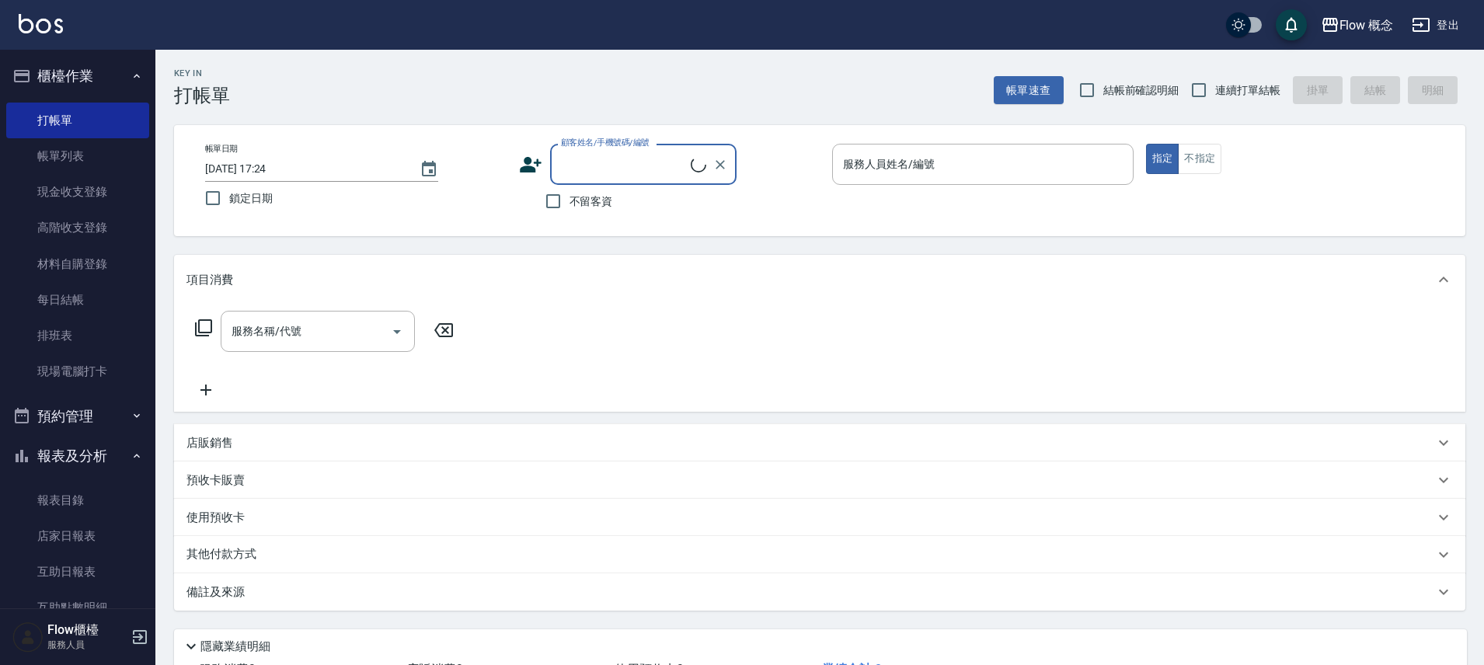
click at [93, 450] on button "報表及分析" at bounding box center [77, 456] width 143 height 40
click at [57, 454] on button "報表及分析" at bounding box center [77, 456] width 143 height 40
click at [541, 200] on input "不留客資" at bounding box center [553, 201] width 33 height 33
checkbox input "true"
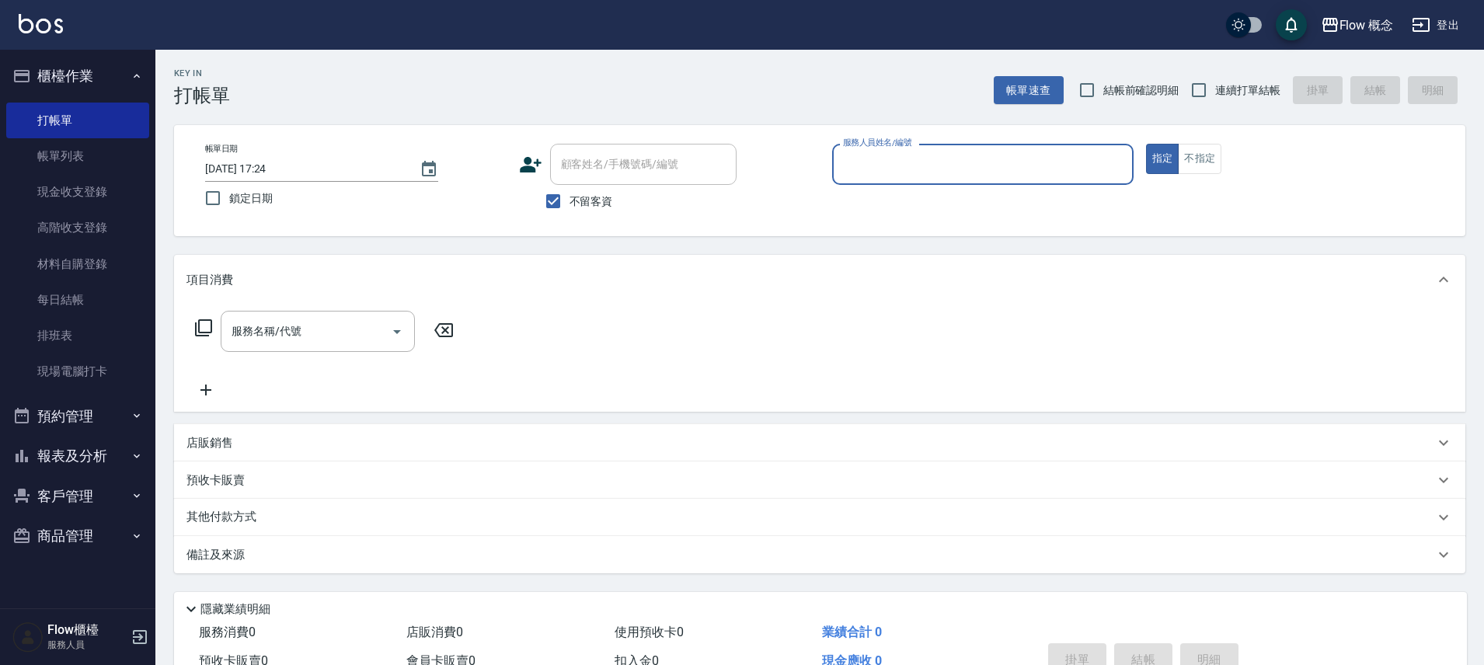
click at [860, 169] on input "服務人員姓名/編號" at bounding box center [982, 164] width 287 height 27
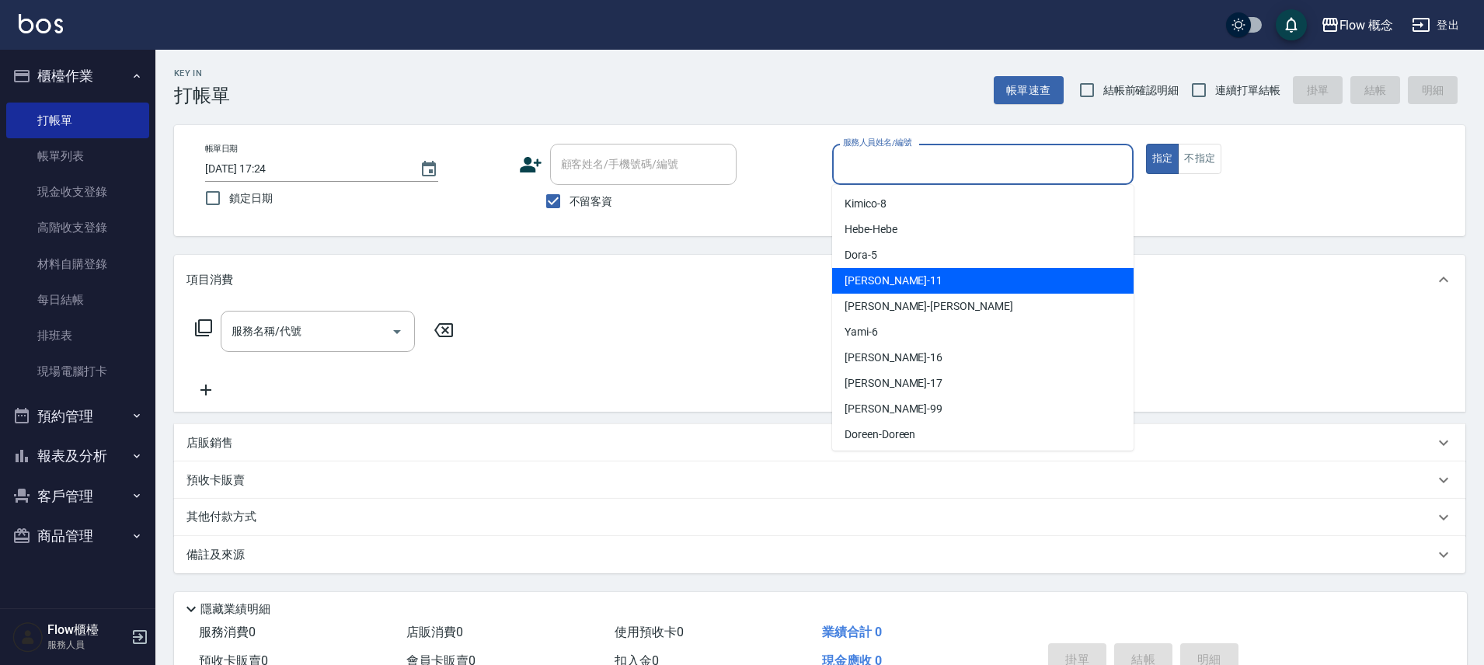
click at [893, 287] on div "[PERSON_NAME] -11" at bounding box center [982, 281] width 301 height 26
type input "[PERSON_NAME]-11"
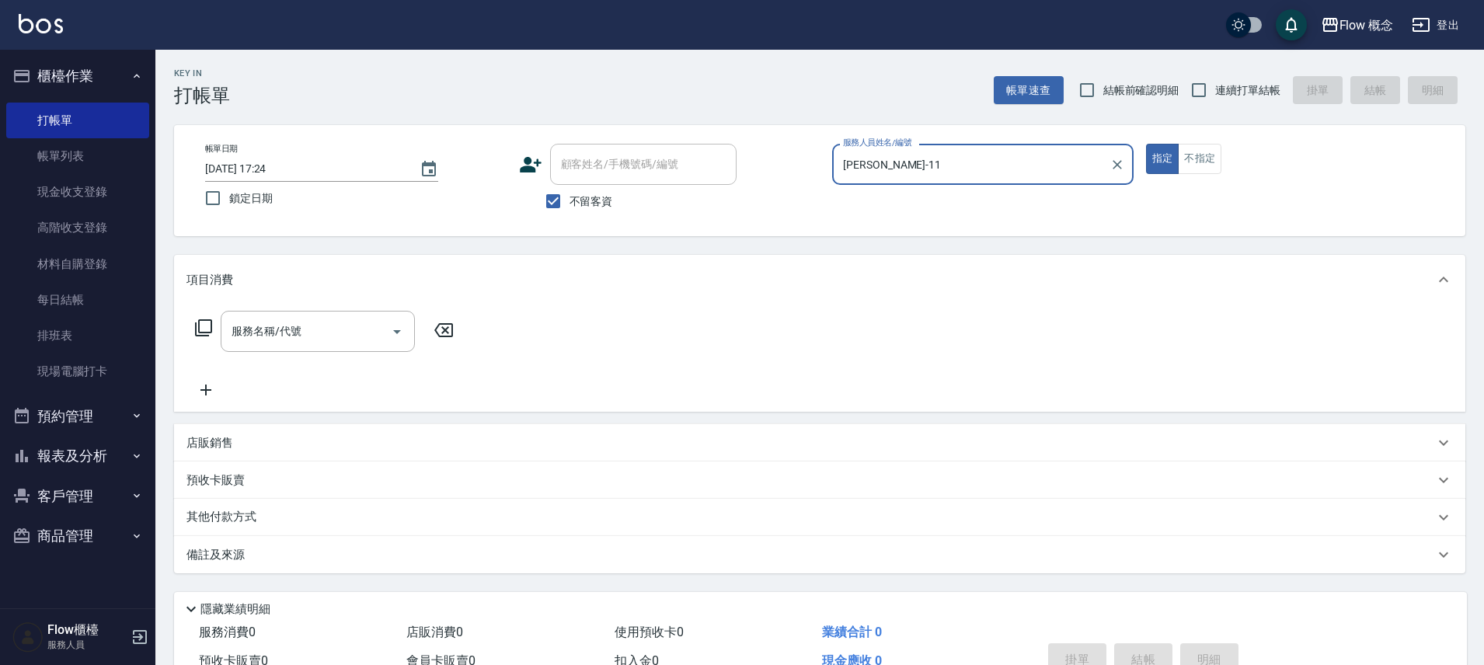
click at [212, 329] on icon at bounding box center [203, 328] width 19 height 19
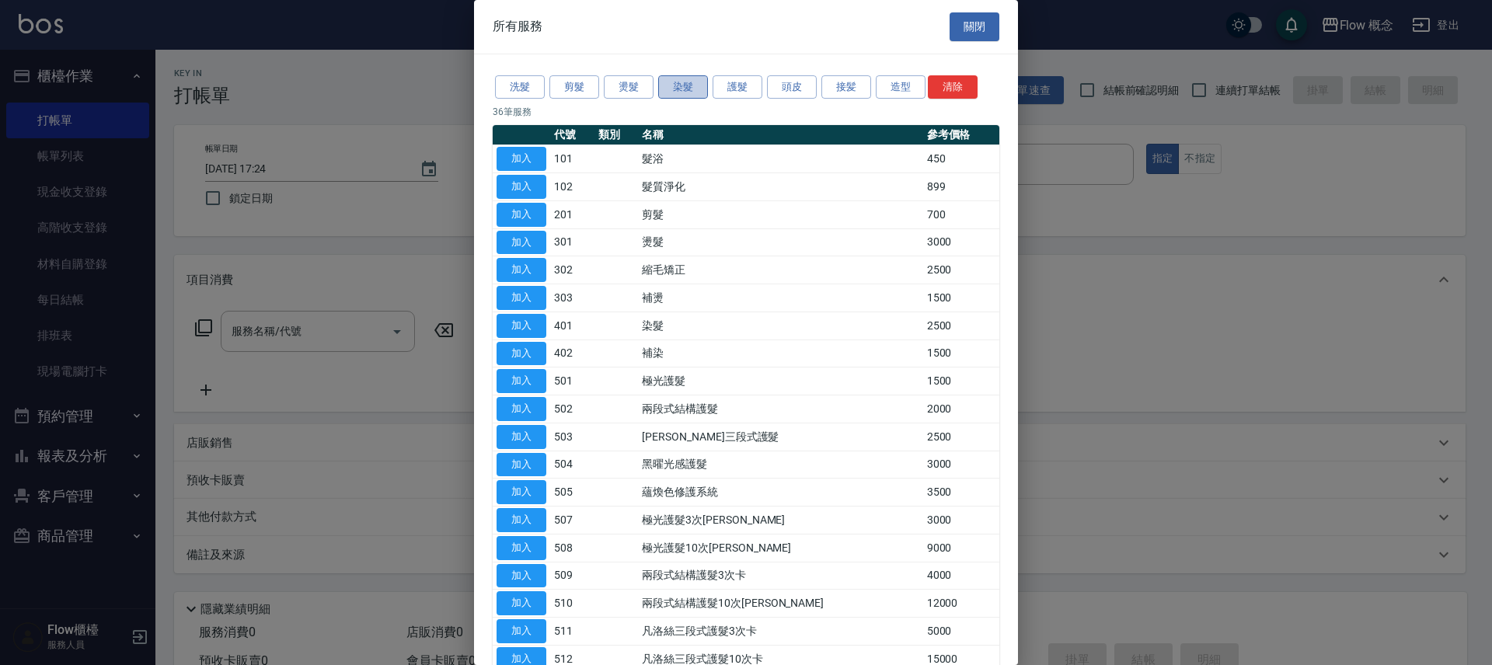
click at [685, 83] on button "染髮" at bounding box center [683, 87] width 50 height 24
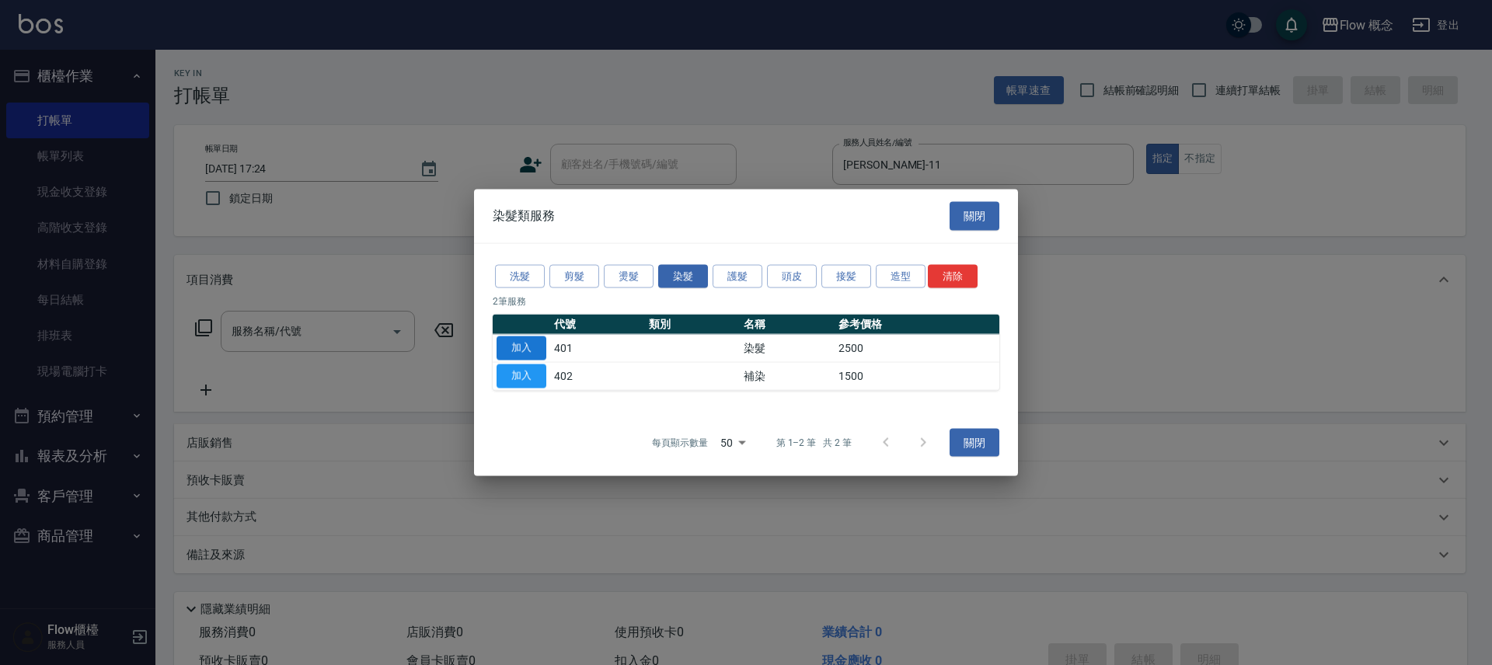
click at [538, 359] on button "加入" at bounding box center [521, 348] width 50 height 24
type input "染髮(401)"
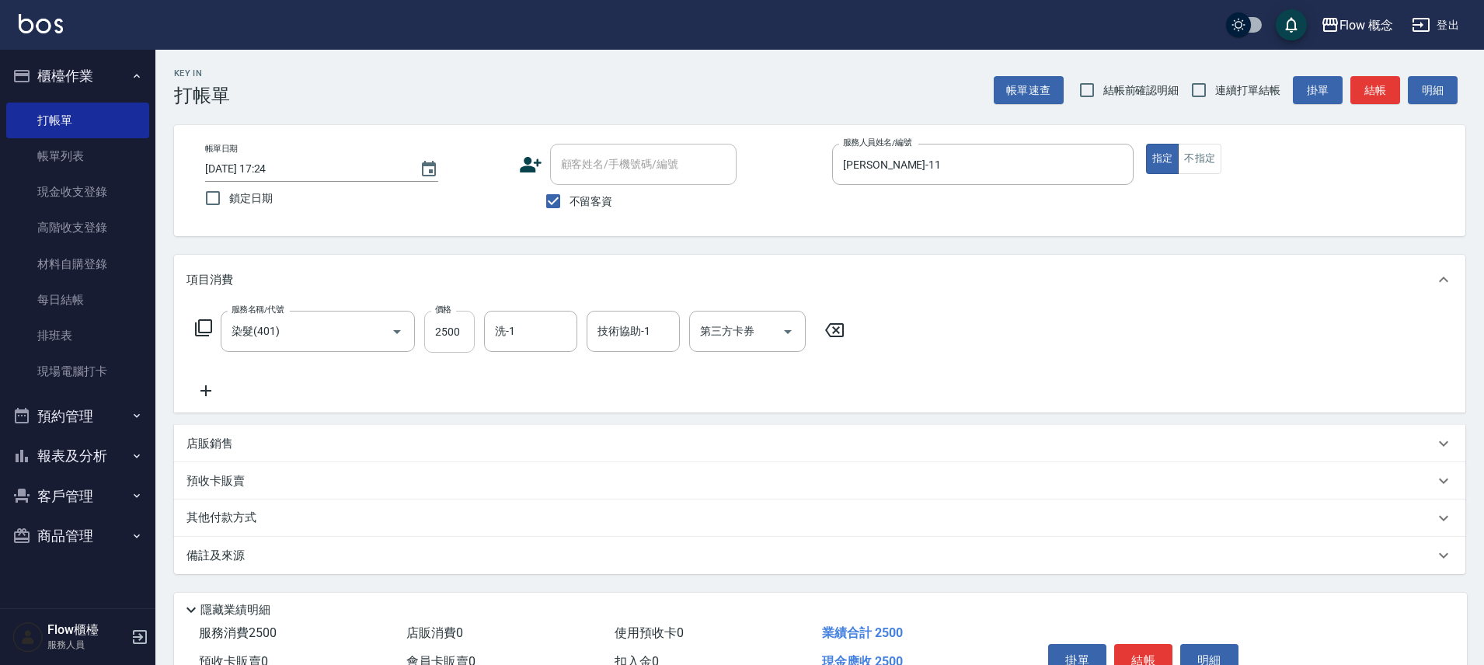
click at [464, 336] on input "2500" at bounding box center [449, 332] width 50 height 42
type input "1000"
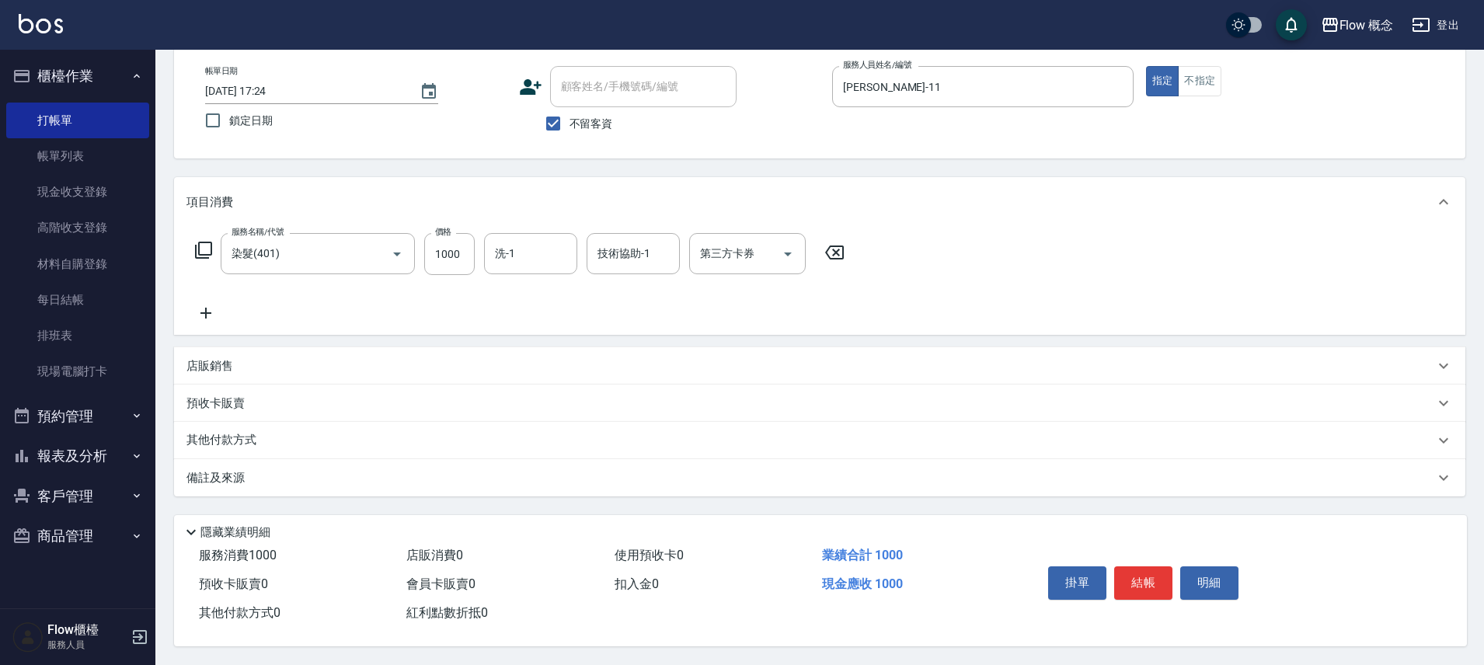
scroll to position [85, 0]
click at [1152, 575] on button "結帳" at bounding box center [1143, 582] width 58 height 33
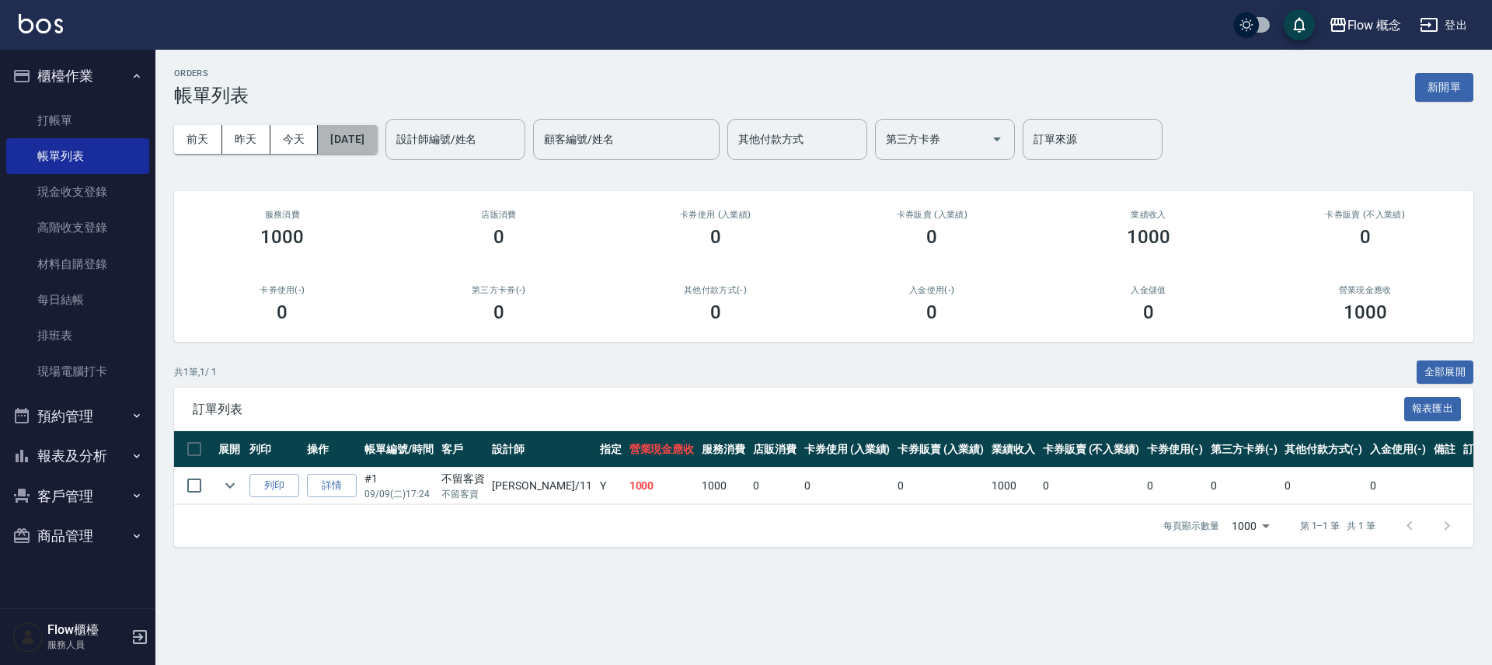
click at [332, 143] on button "[DATE]" at bounding box center [347, 139] width 59 height 29
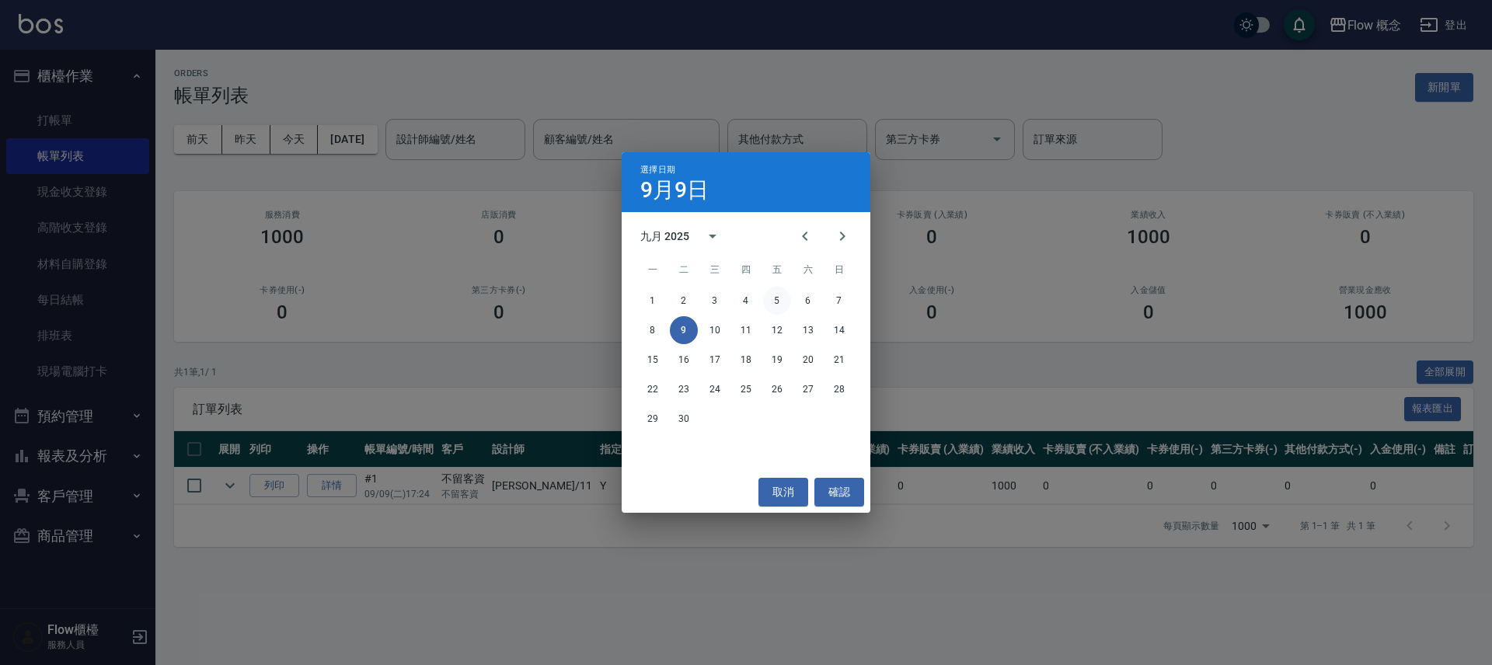
click at [771, 299] on button "5" at bounding box center [777, 301] width 28 height 28
click at [771, 299] on div "ORDERS 帳單列表 新開單 [DATE] [DATE] [DATE] [DATE] 設計師編號/姓名 設計師編號/姓名 顧客編號/姓名 顧客編號/姓名 其…" at bounding box center [746, 332] width 1492 height 665
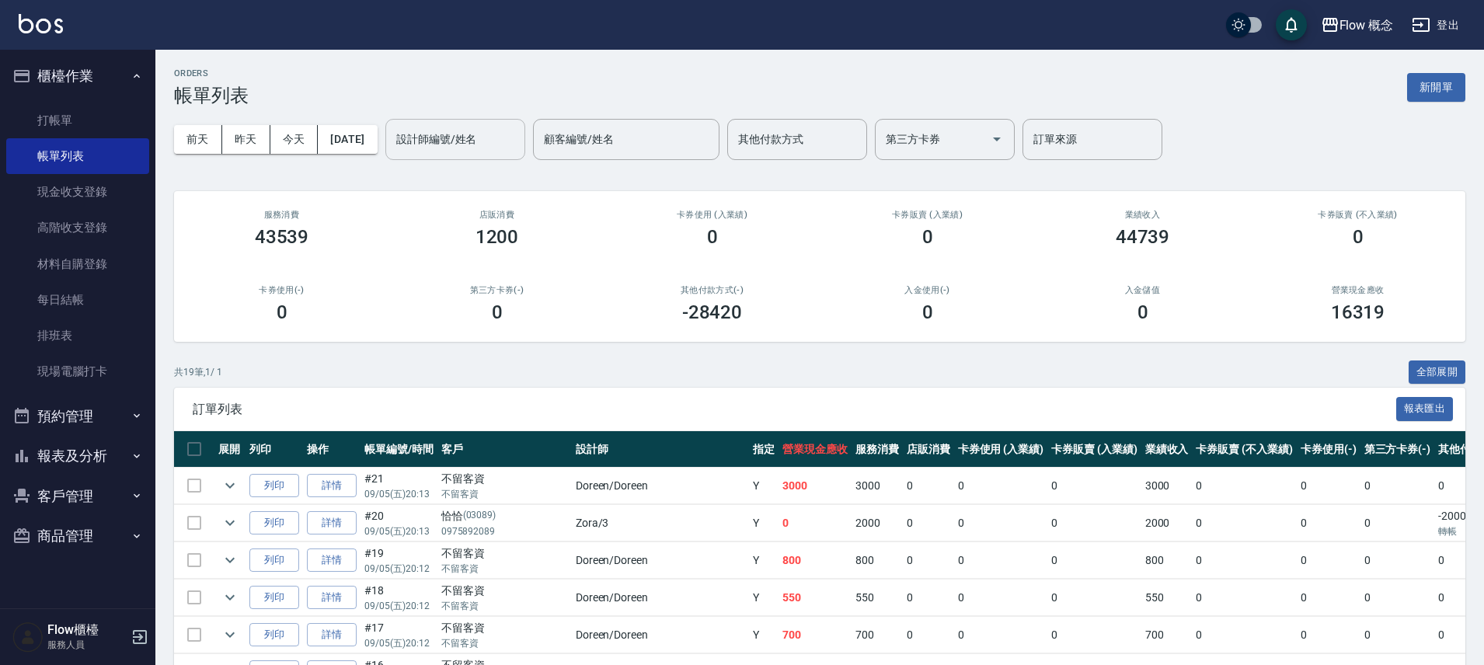
click at [469, 134] on input "設計師編號/姓名" at bounding box center [455, 139] width 126 height 27
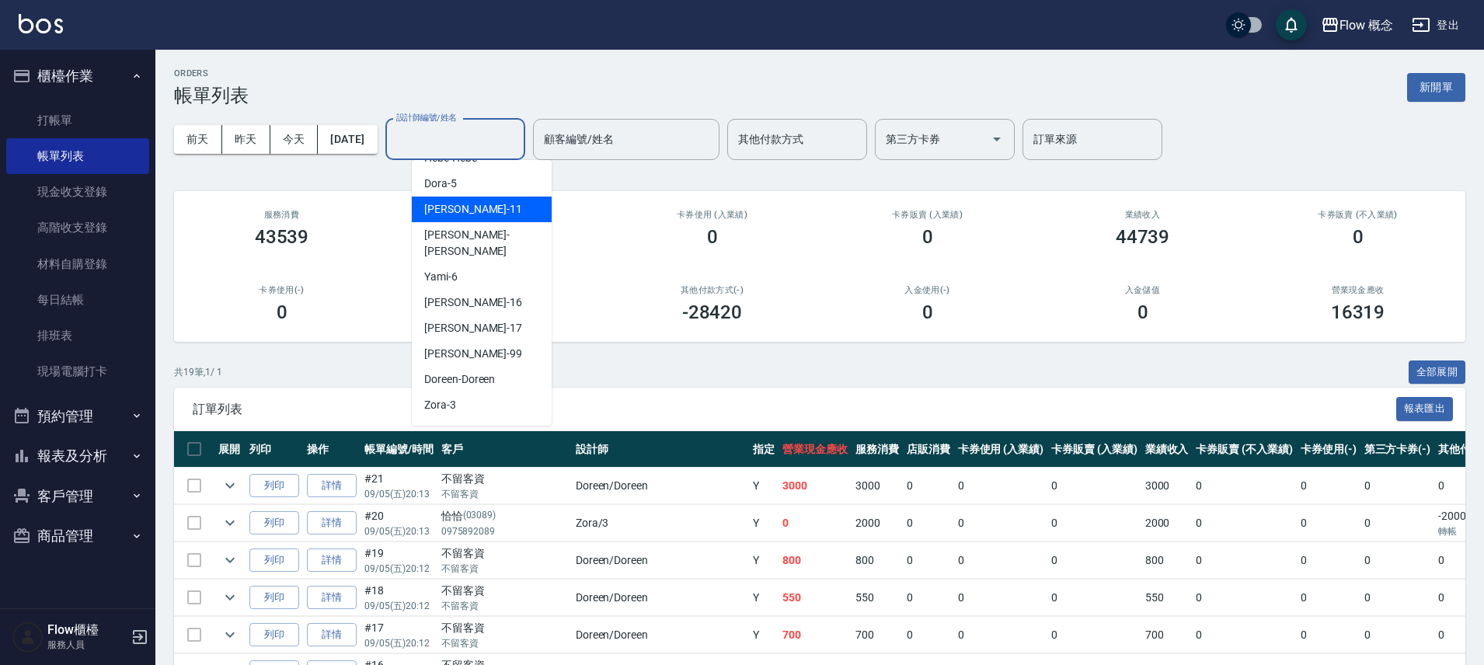
scroll to position [54, 0]
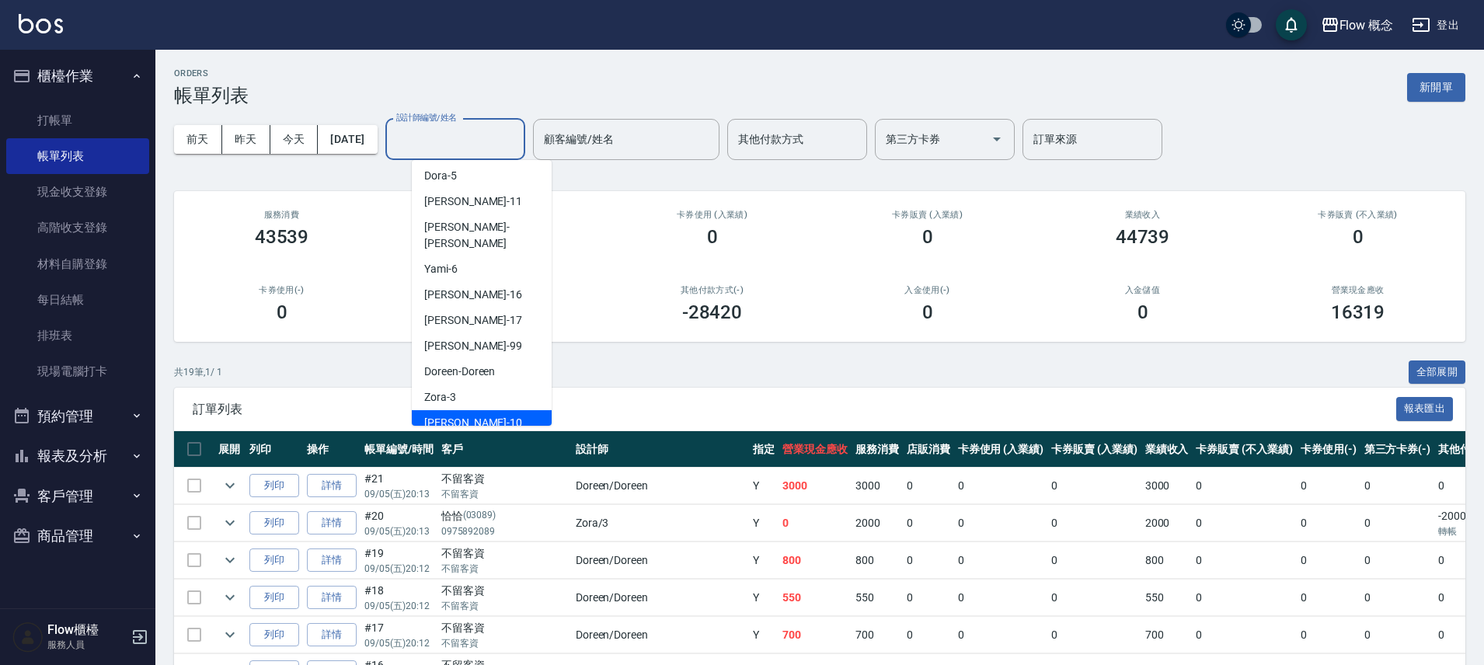
click at [437, 415] on span "[PERSON_NAME] -10" at bounding box center [473, 423] width 98 height 16
type input "[PERSON_NAME]-10"
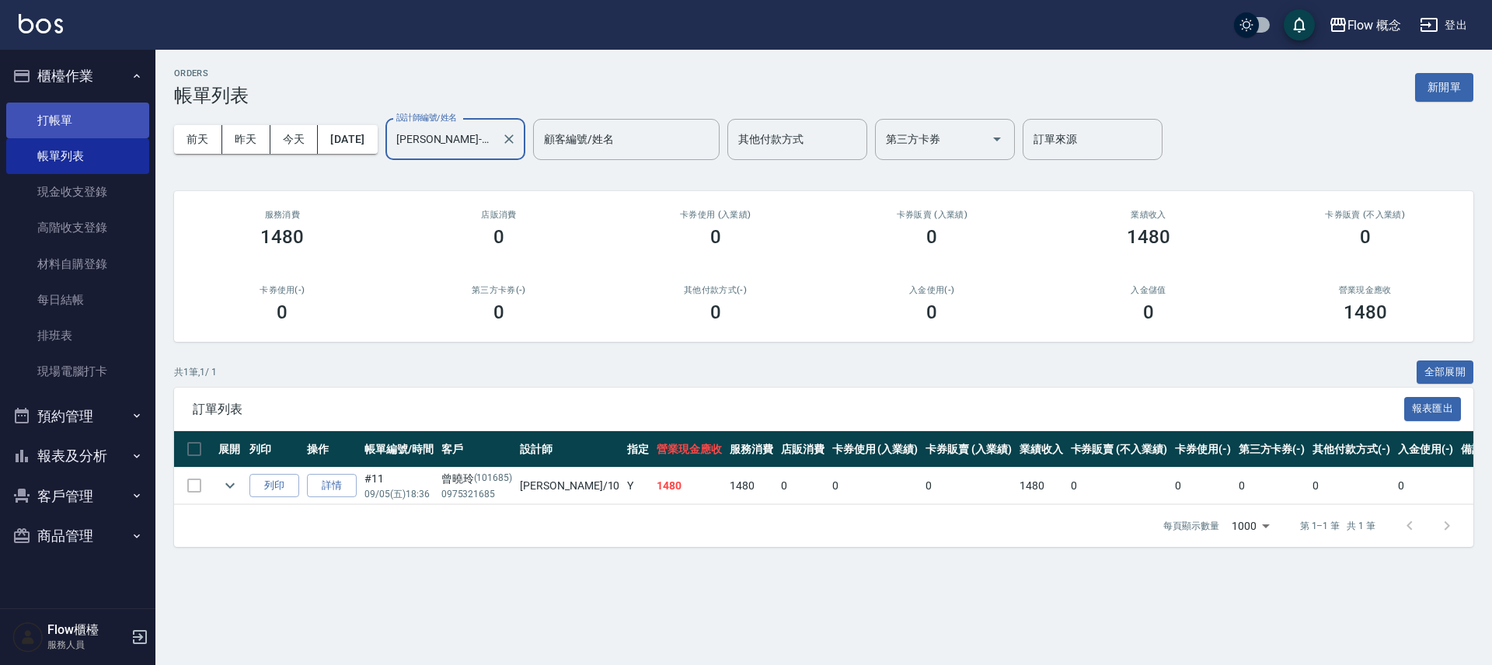
click at [54, 117] on link "打帳單" at bounding box center [77, 121] width 143 height 36
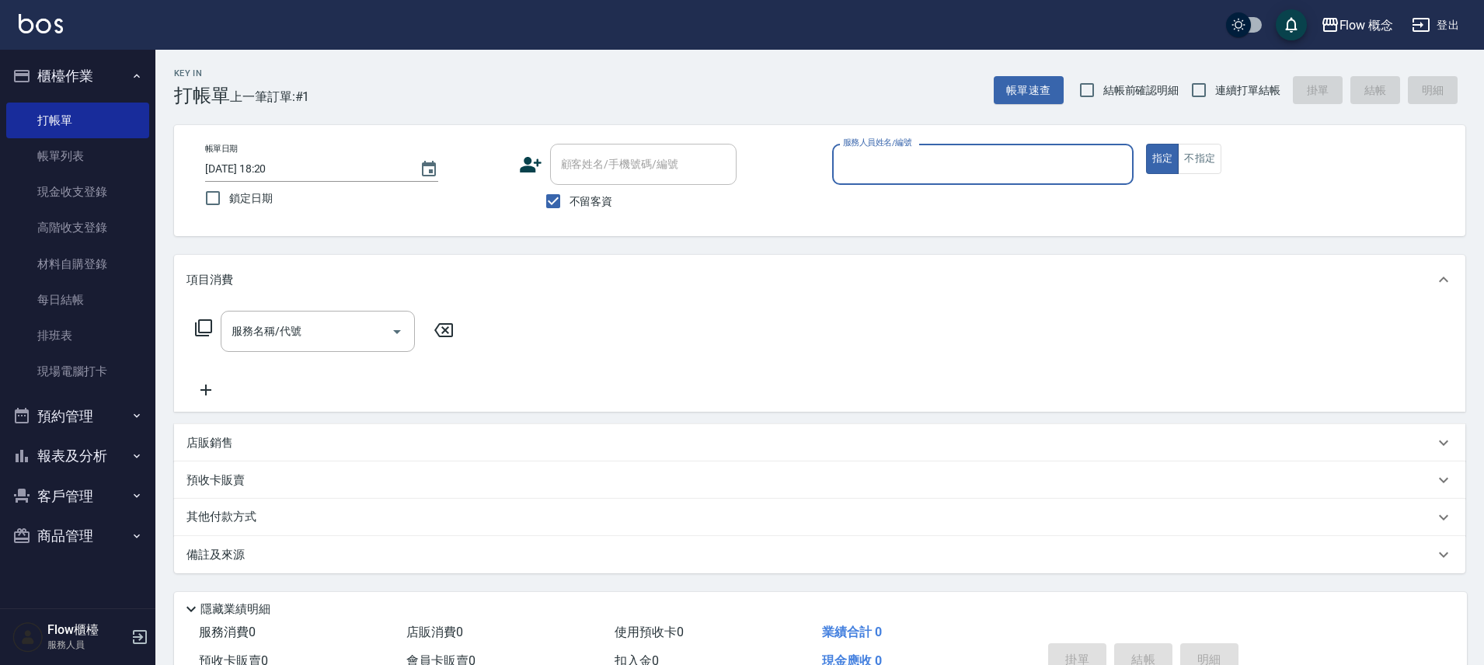
type input "0"
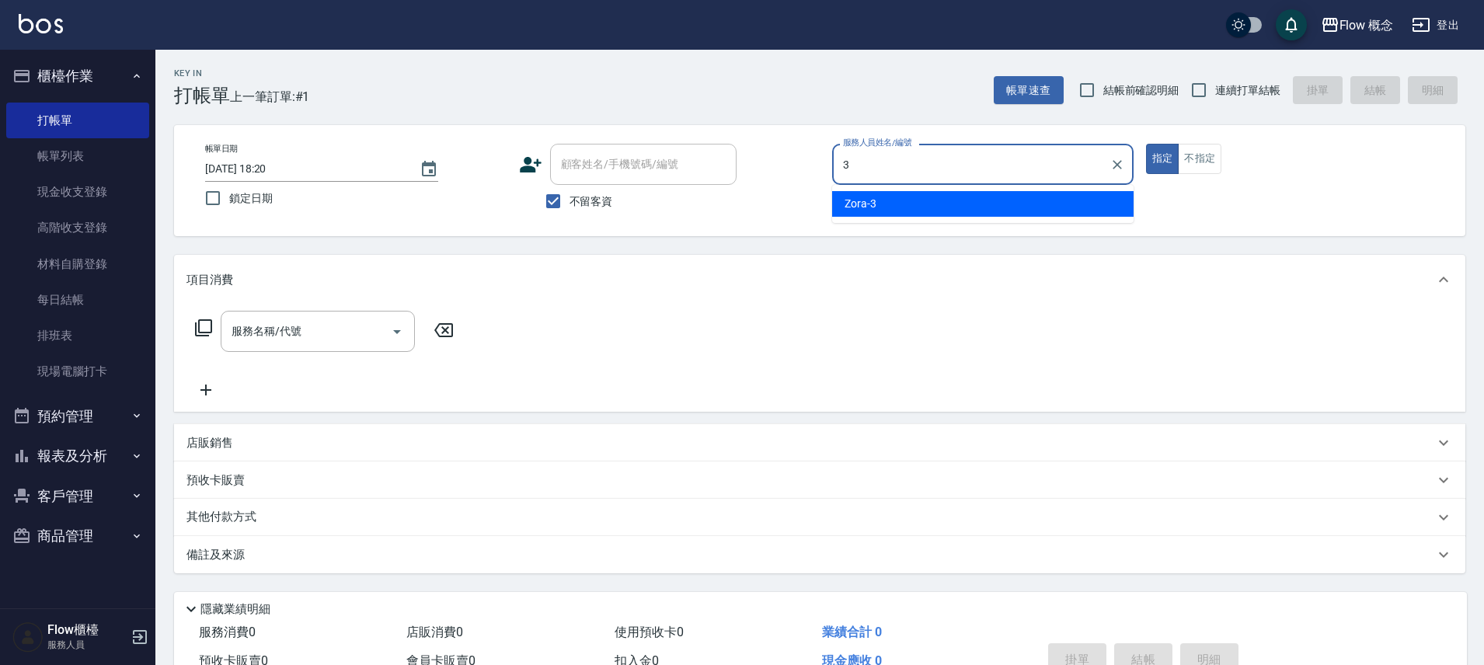
type input "Zora-3"
type button "true"
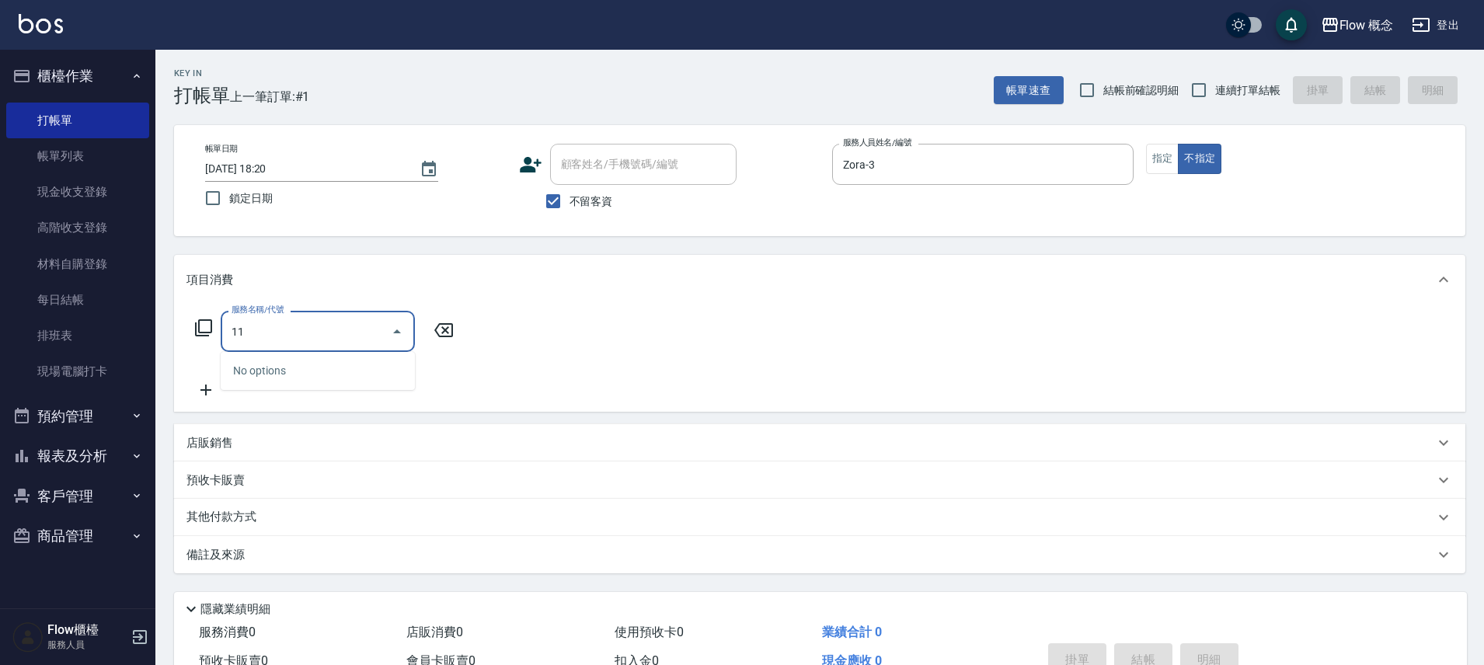
type input "1"
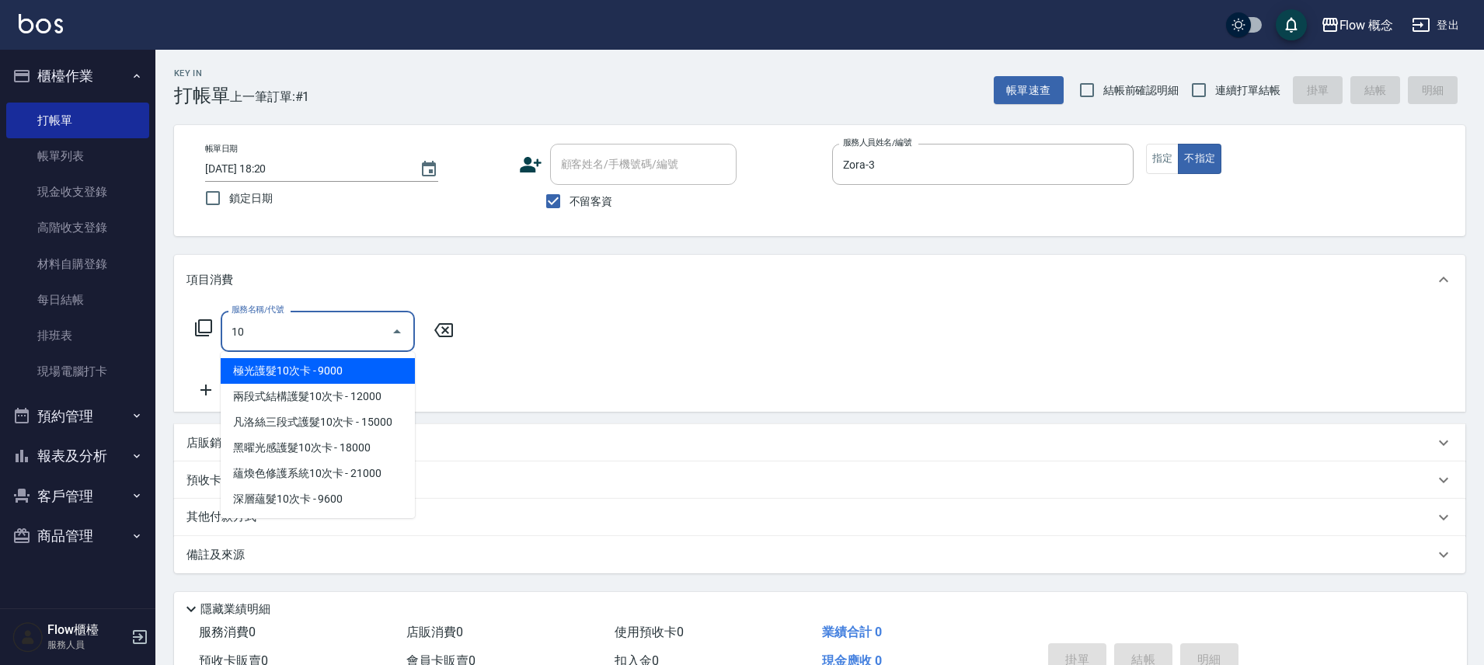
type input "1"
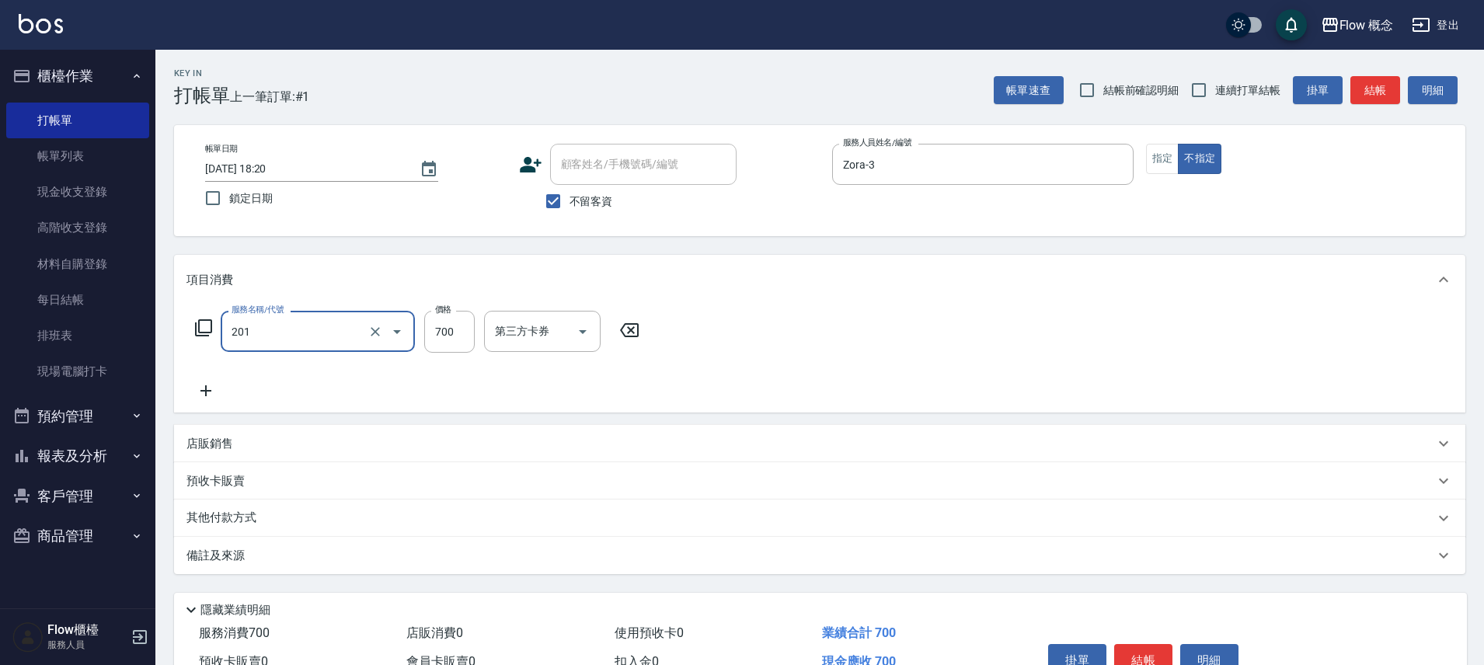
type input "剪髮(201)"
type input "550"
click at [1154, 653] on button "結帳" at bounding box center [1143, 660] width 58 height 33
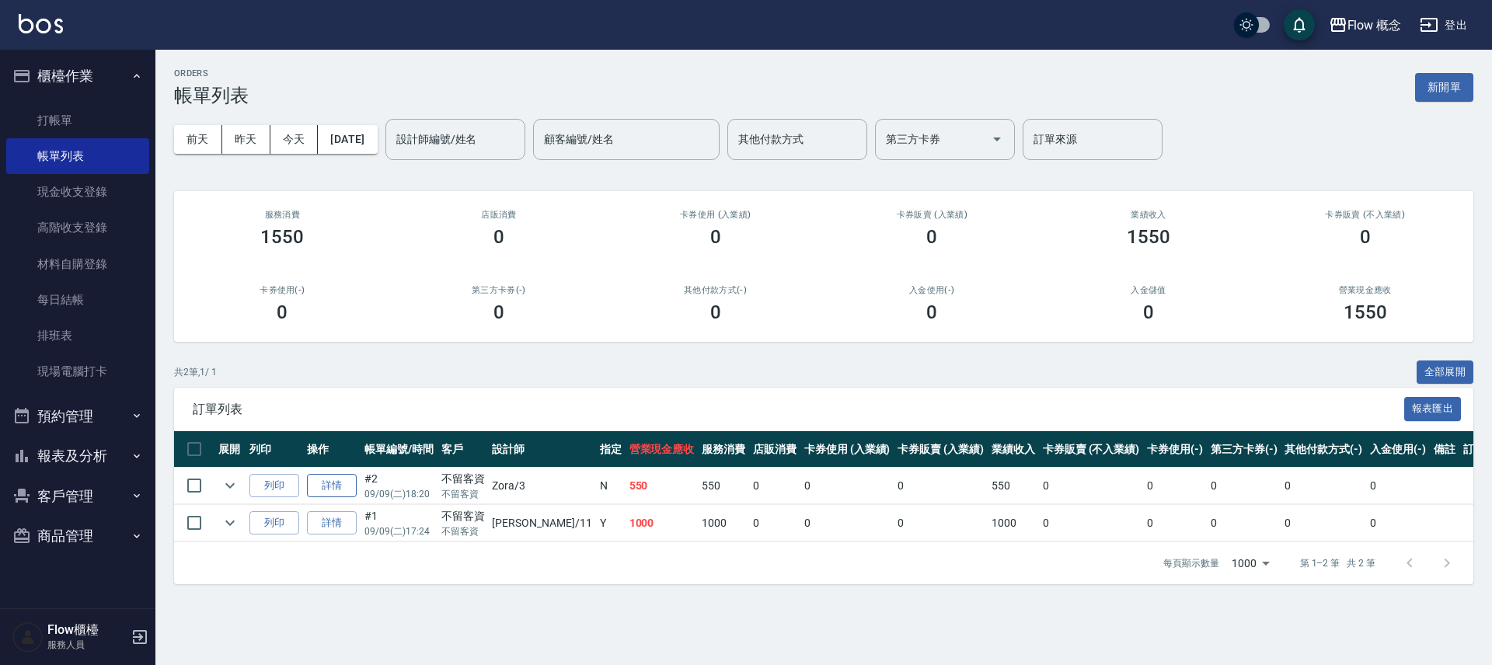
click at [341, 482] on link "詳情" at bounding box center [332, 486] width 50 height 24
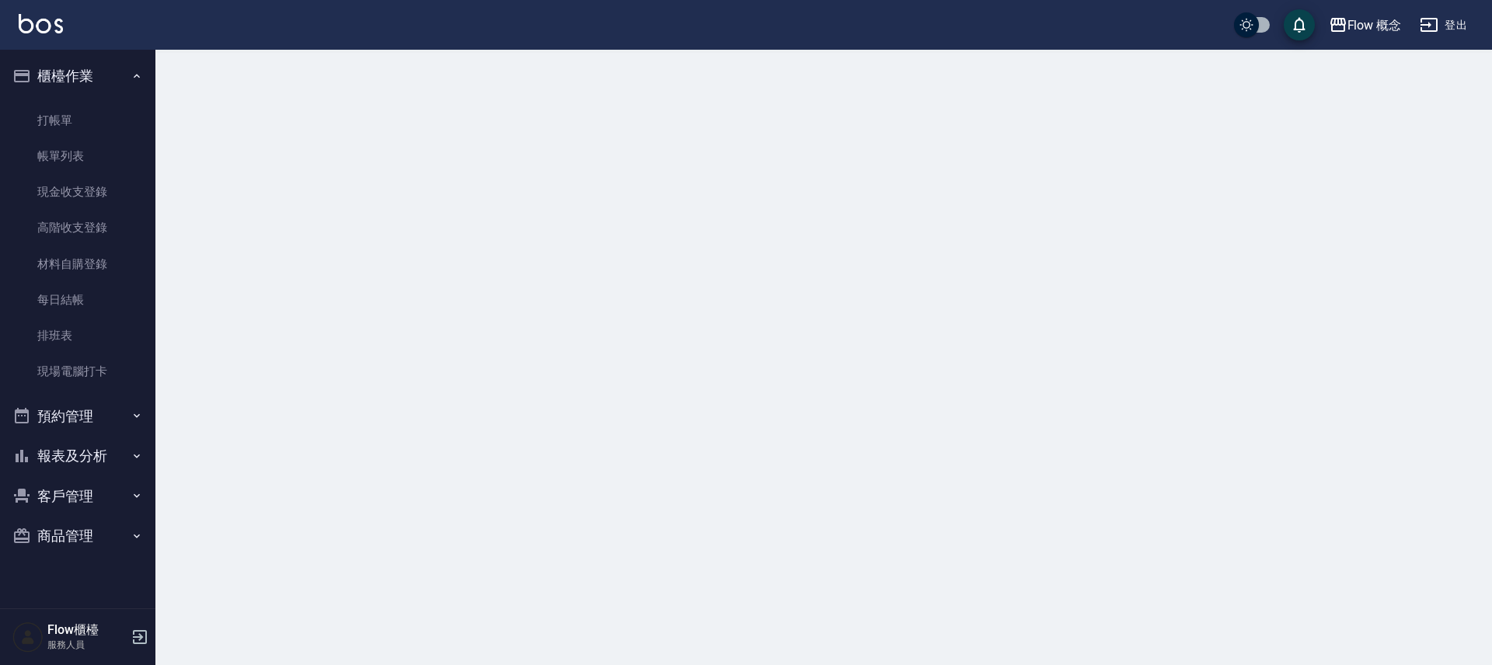
click at [341, 482] on div at bounding box center [746, 332] width 1492 height 665
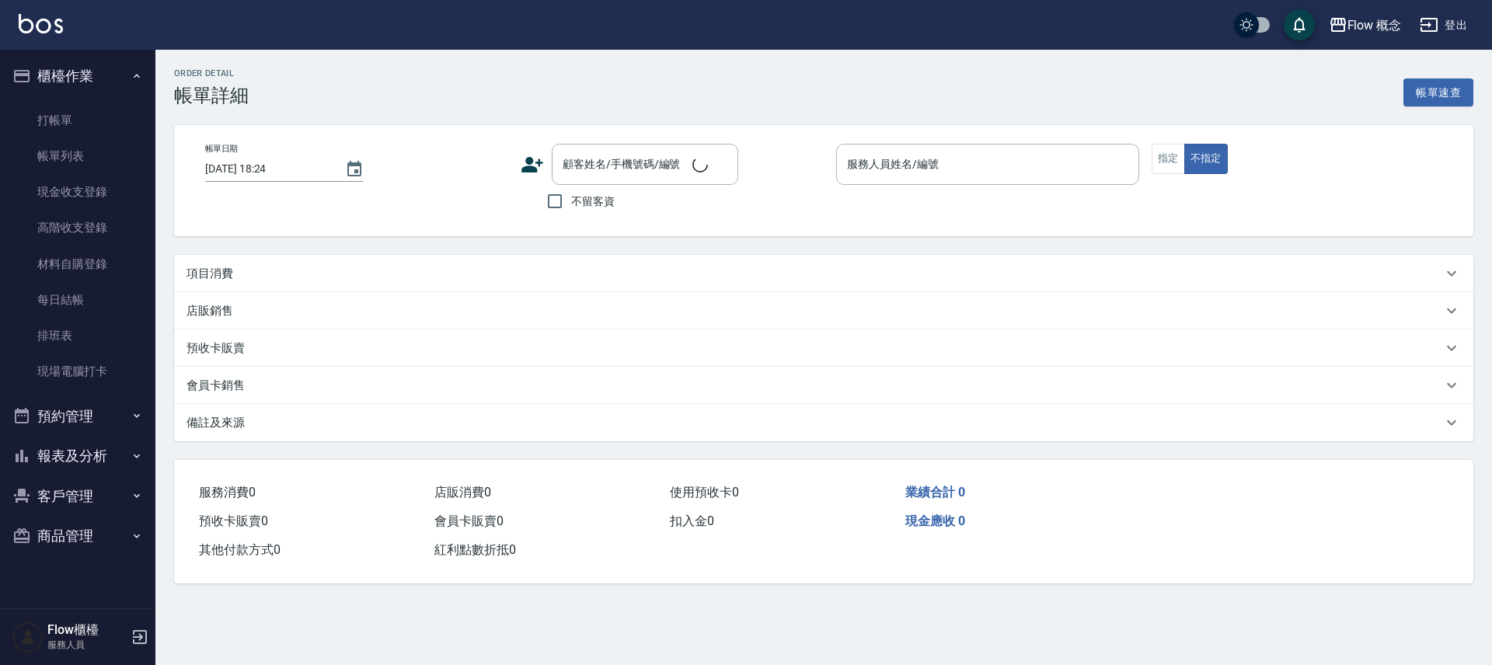
type input "[DATE] 18:20"
checkbox input "true"
type input "Zora-3"
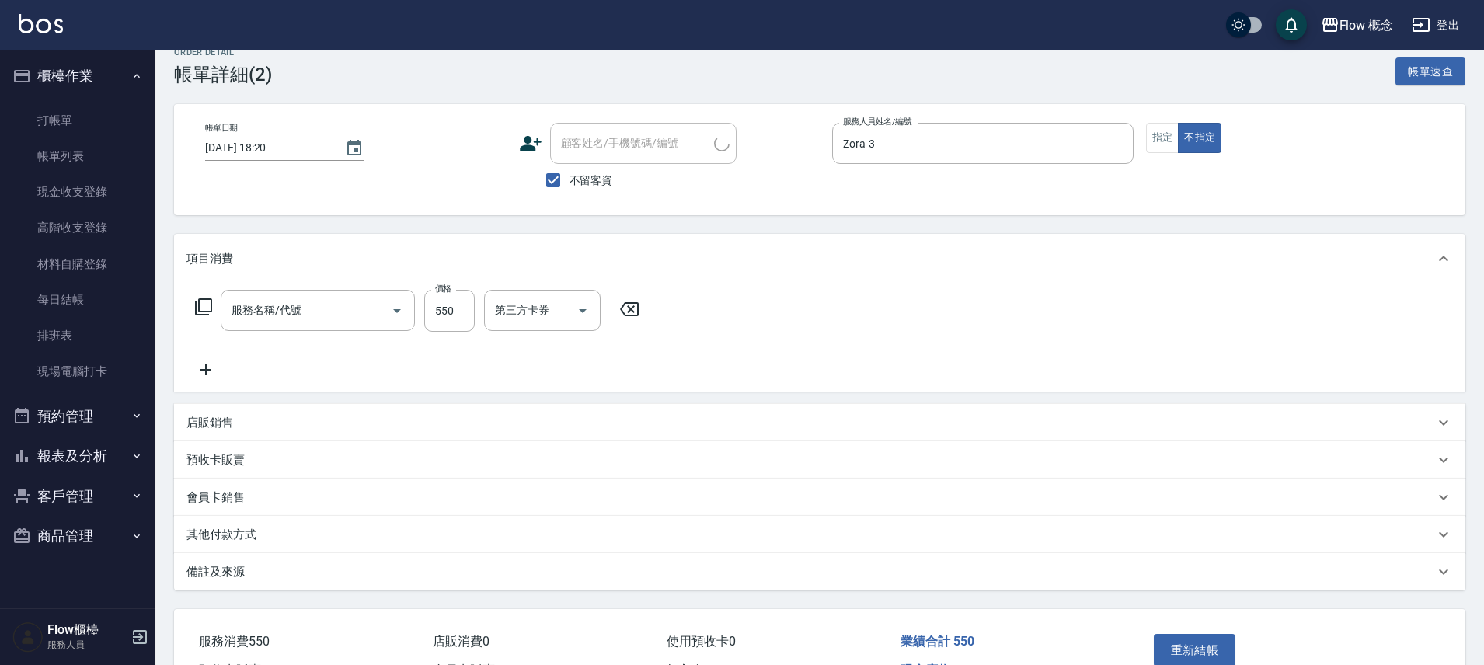
type input "剪髮(201)"
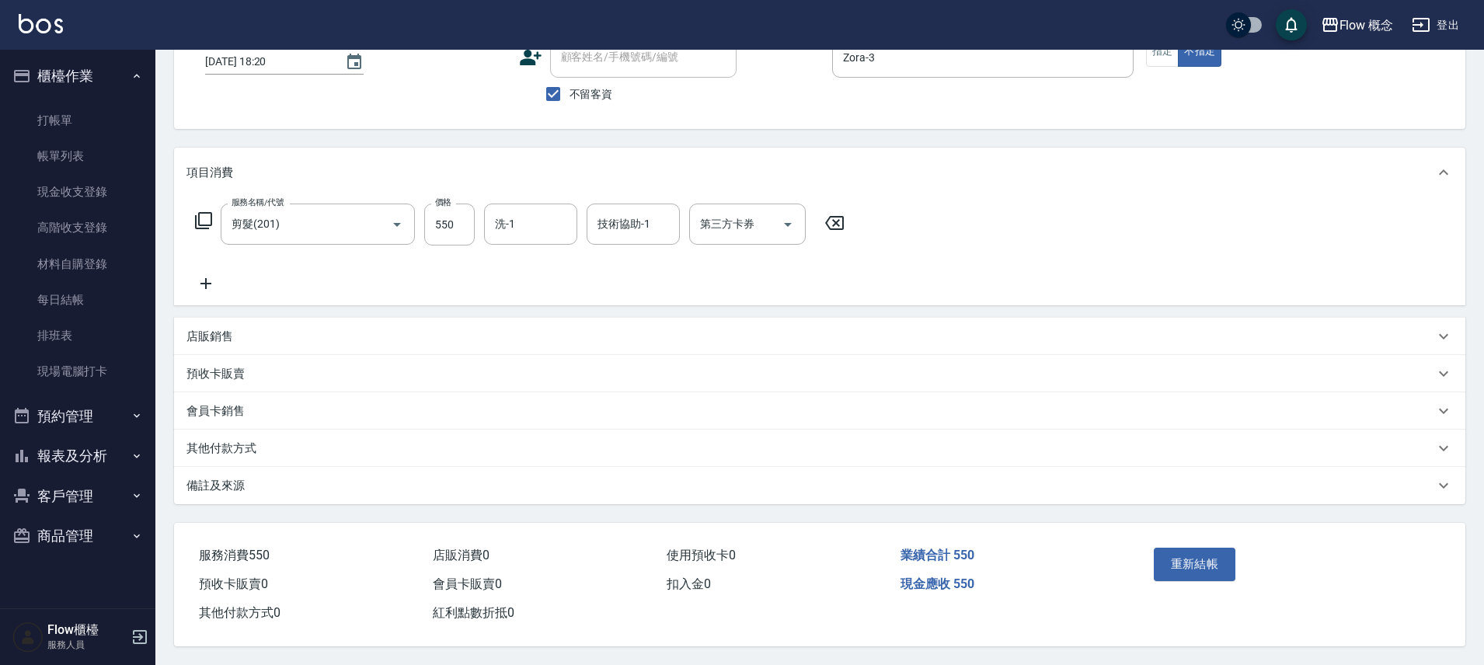
click at [229, 449] on p "其他付款方式" at bounding box center [221, 448] width 70 height 16
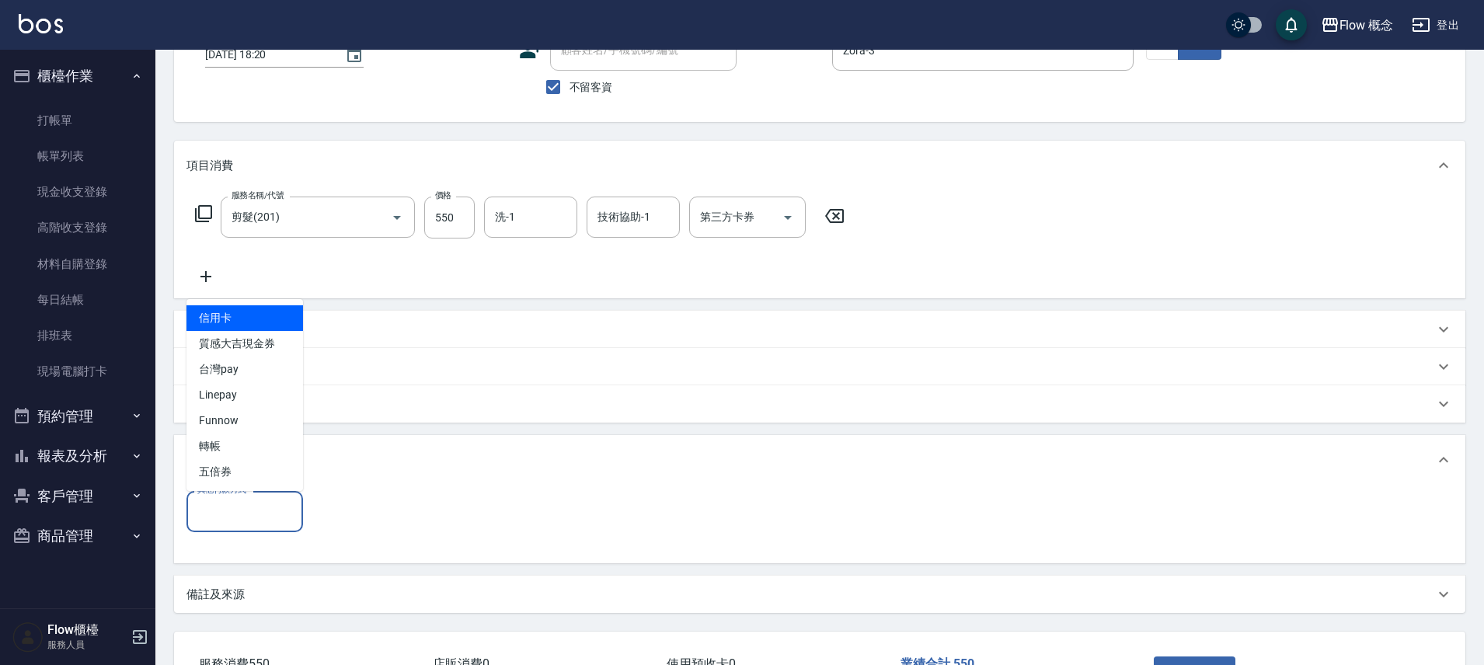
click at [242, 513] on input "其他付款方式" at bounding box center [244, 511] width 103 height 27
click at [249, 370] on span "台灣pay" at bounding box center [244, 370] width 117 height 26
type input "台灣pay"
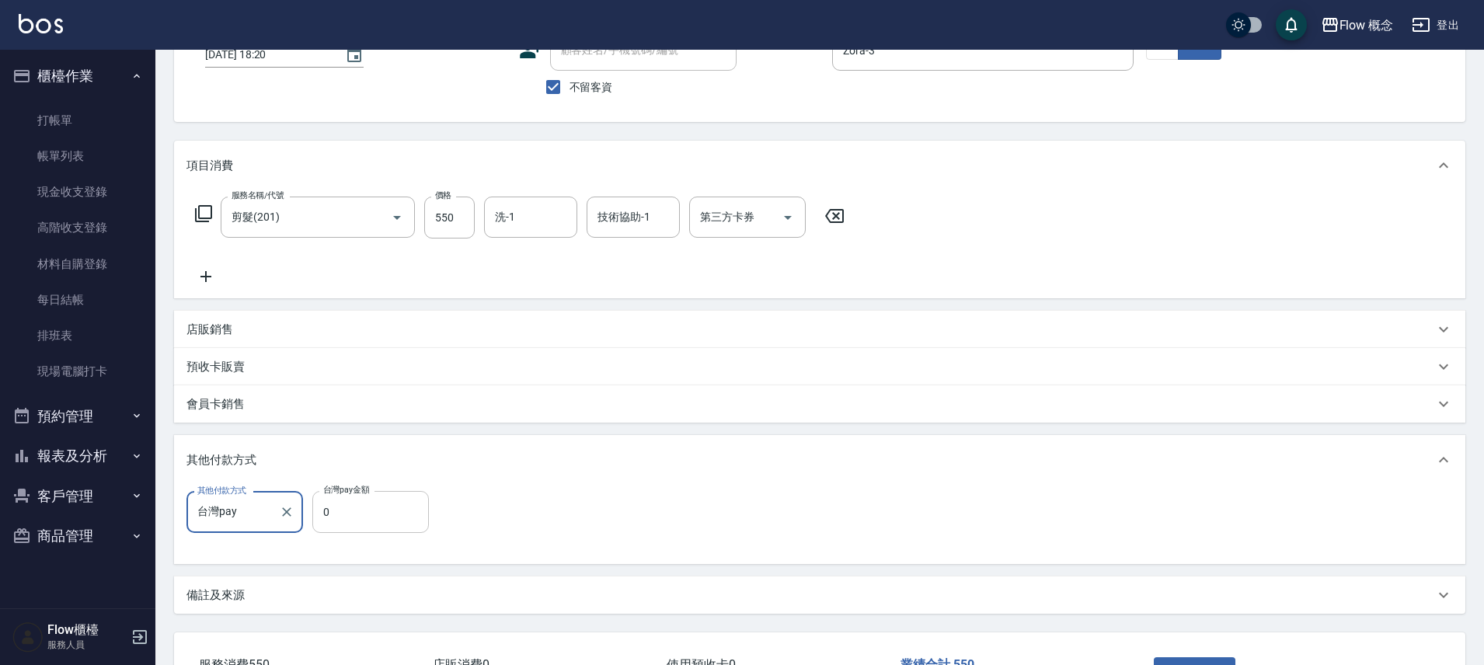
click at [353, 523] on input "0" at bounding box center [370, 512] width 117 height 42
type input "550"
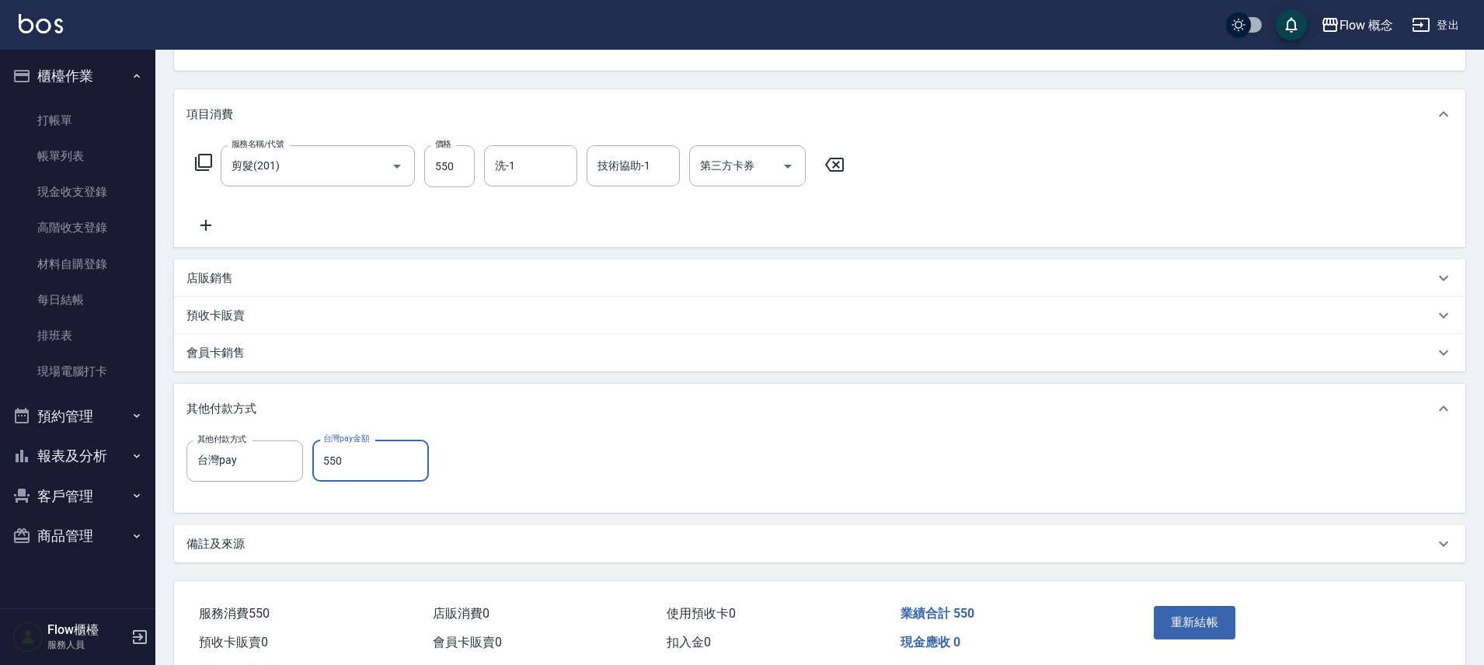
scroll to position [231, 0]
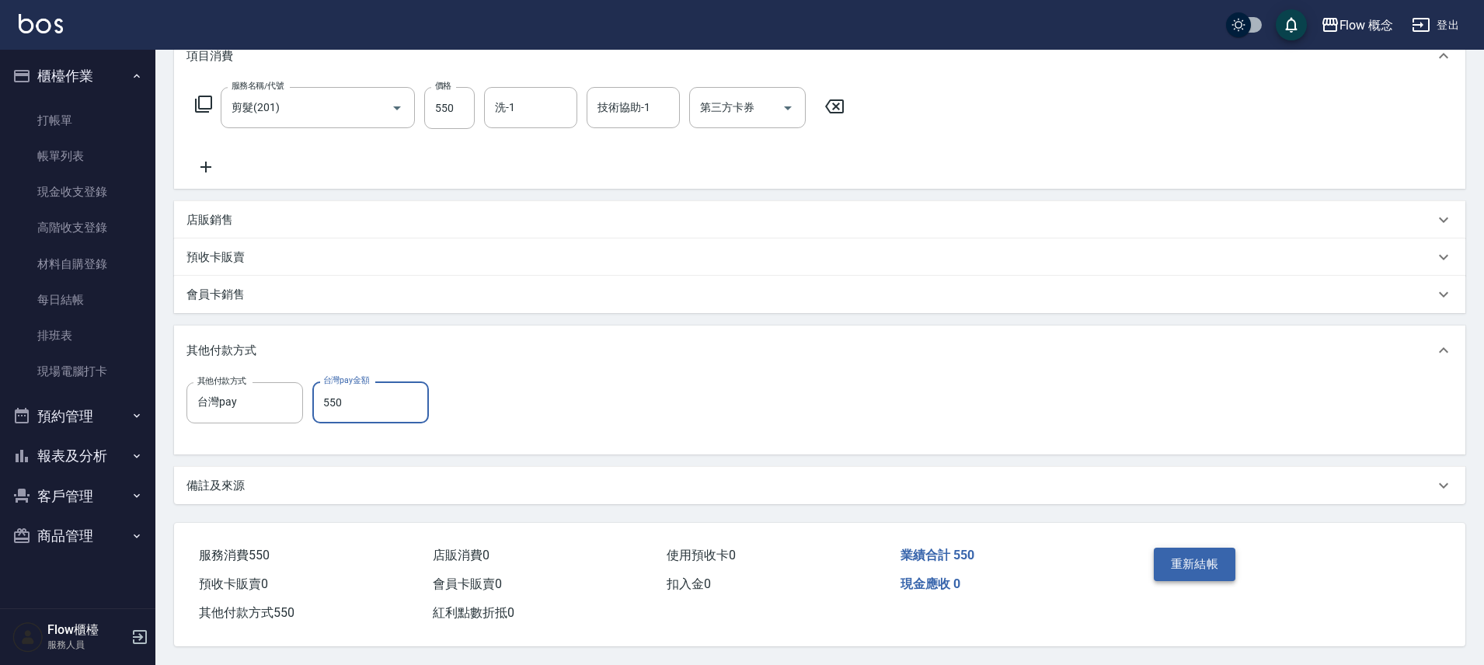
drag, startPoint x: 1163, startPoint y: 552, endPoint x: 1185, endPoint y: 545, distance: 23.4
click at [1166, 550] on button "重新結帳" at bounding box center [1195, 564] width 82 height 33
